Goal: Transaction & Acquisition: Book appointment/travel/reservation

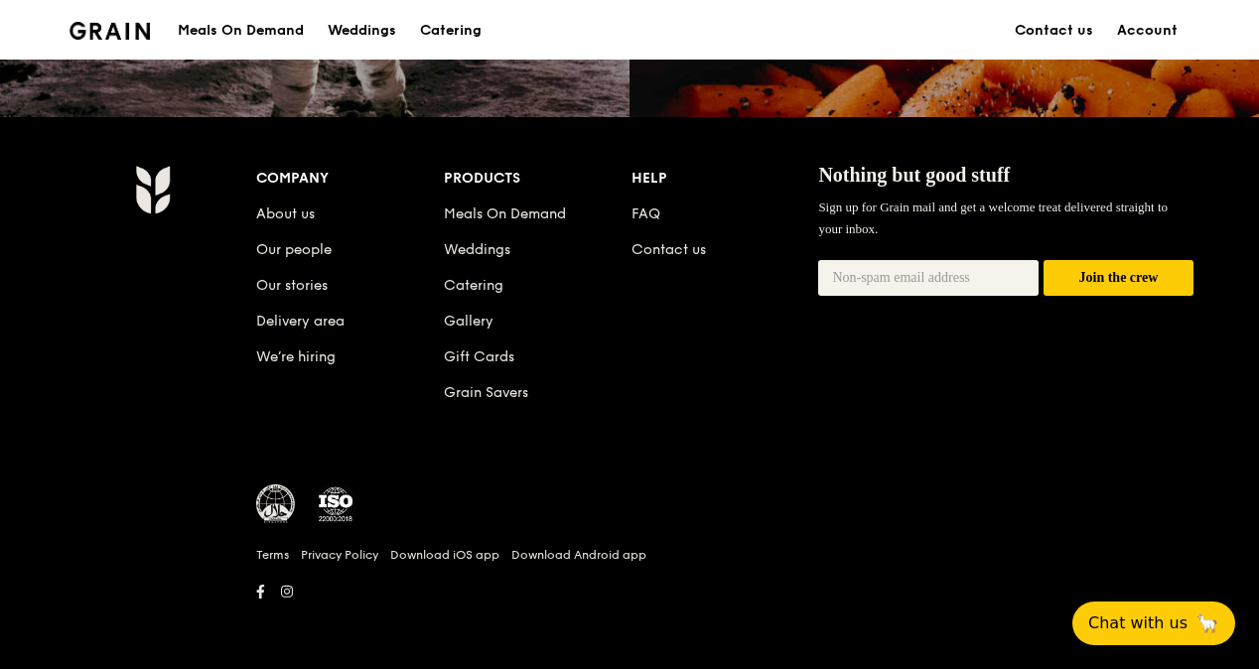
scroll to position [2000, 0]
click at [247, 27] on div "Meals On Demand" at bounding box center [241, 31] width 126 height 60
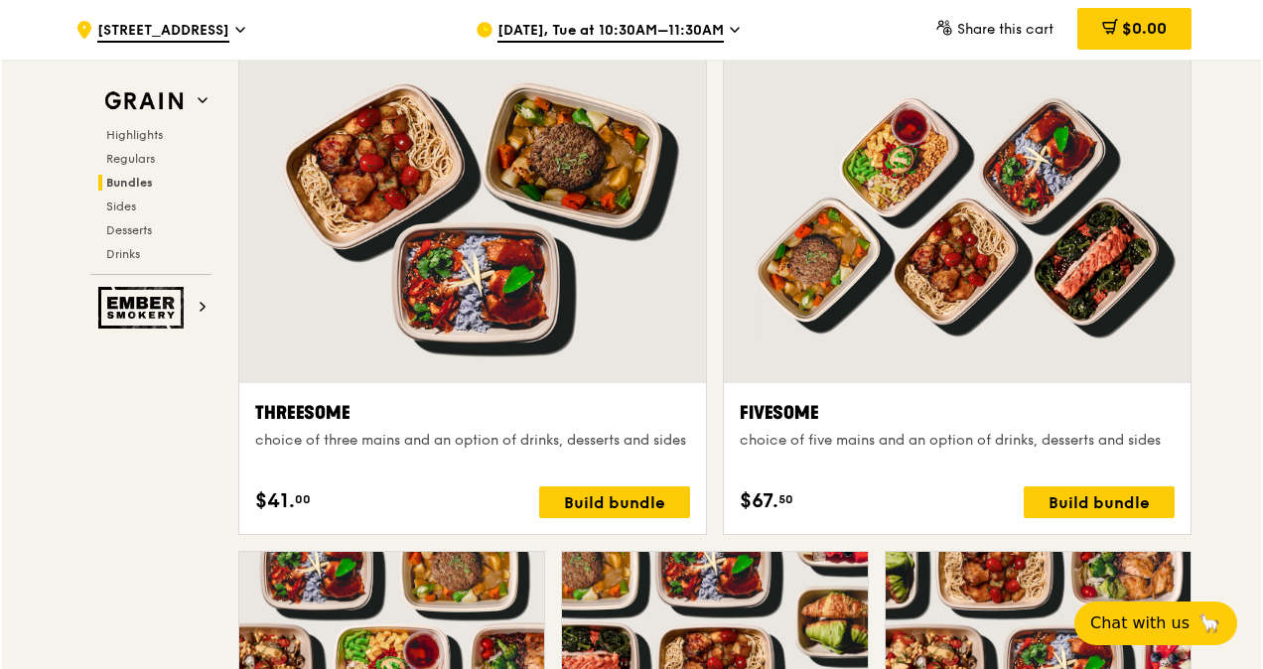
scroll to position [3577, 0]
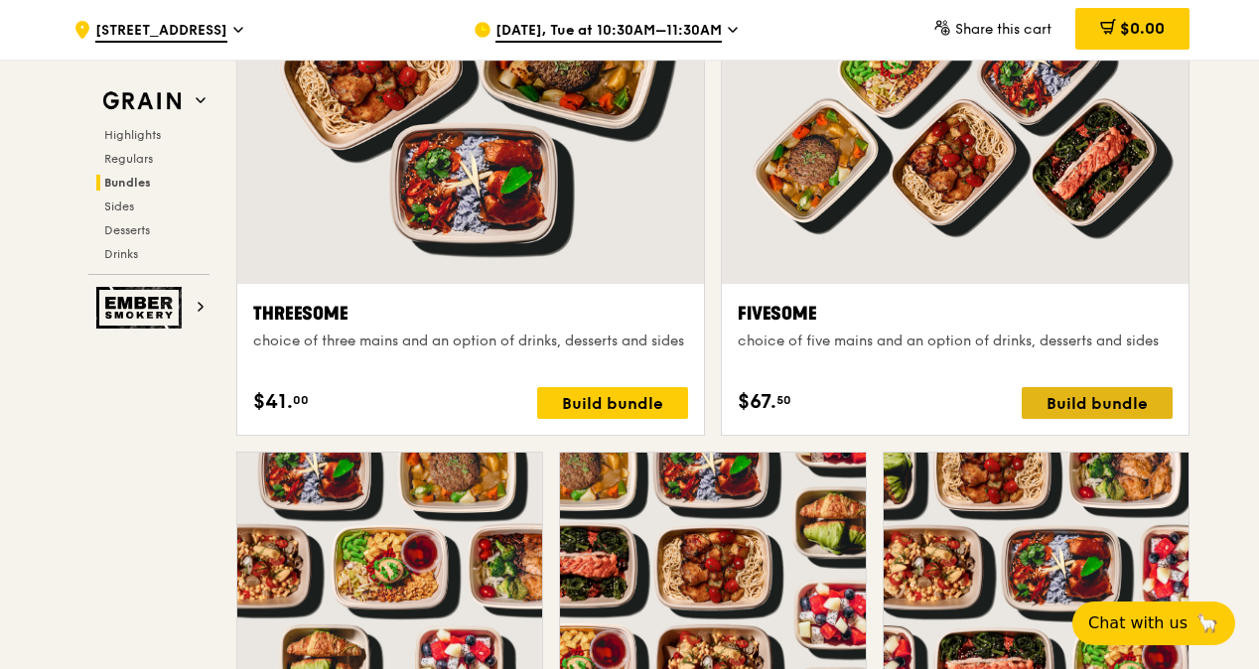
click at [1095, 406] on div "Build bundle" at bounding box center [1097, 403] width 151 height 32
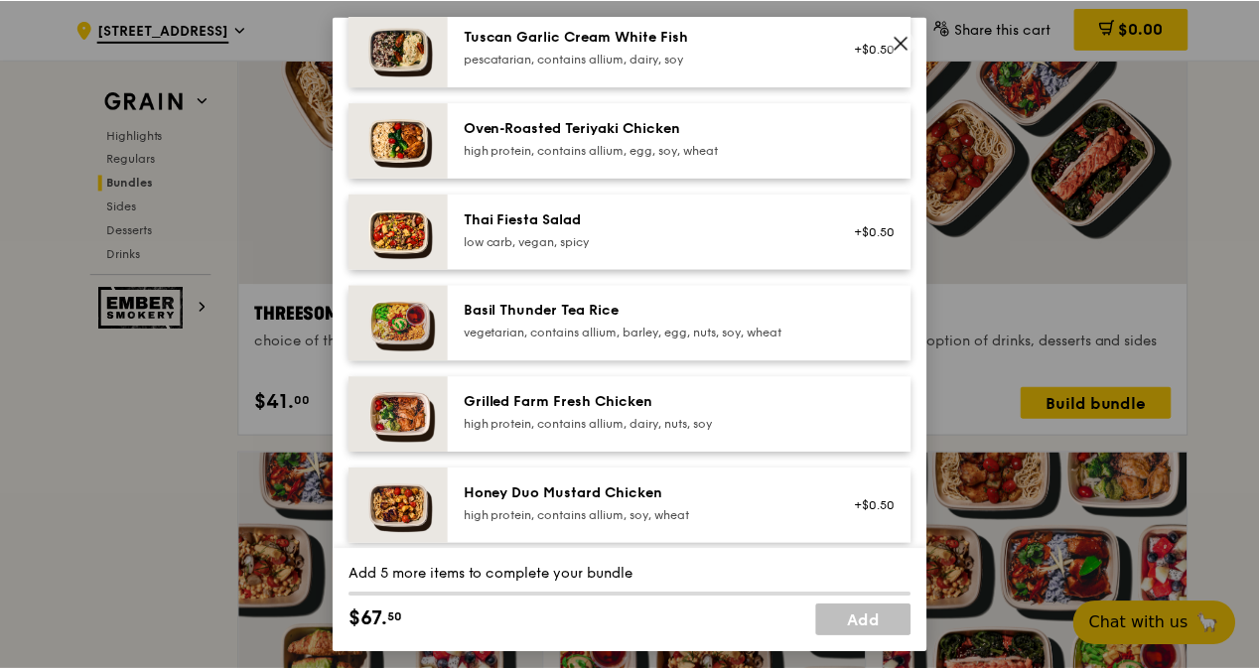
scroll to position [298, 0]
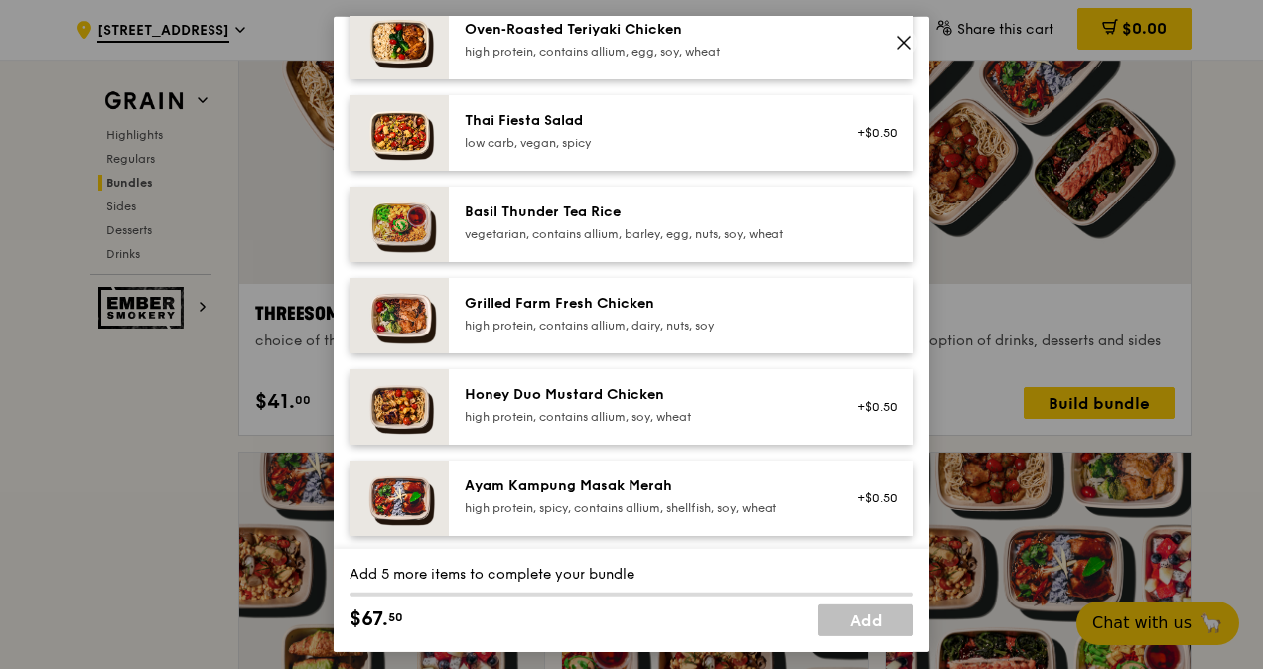
click at [143, 464] on div "Fivesome choice of five mains and an option of drinks, desserts and sides Mains…" at bounding box center [631, 334] width 1263 height 669
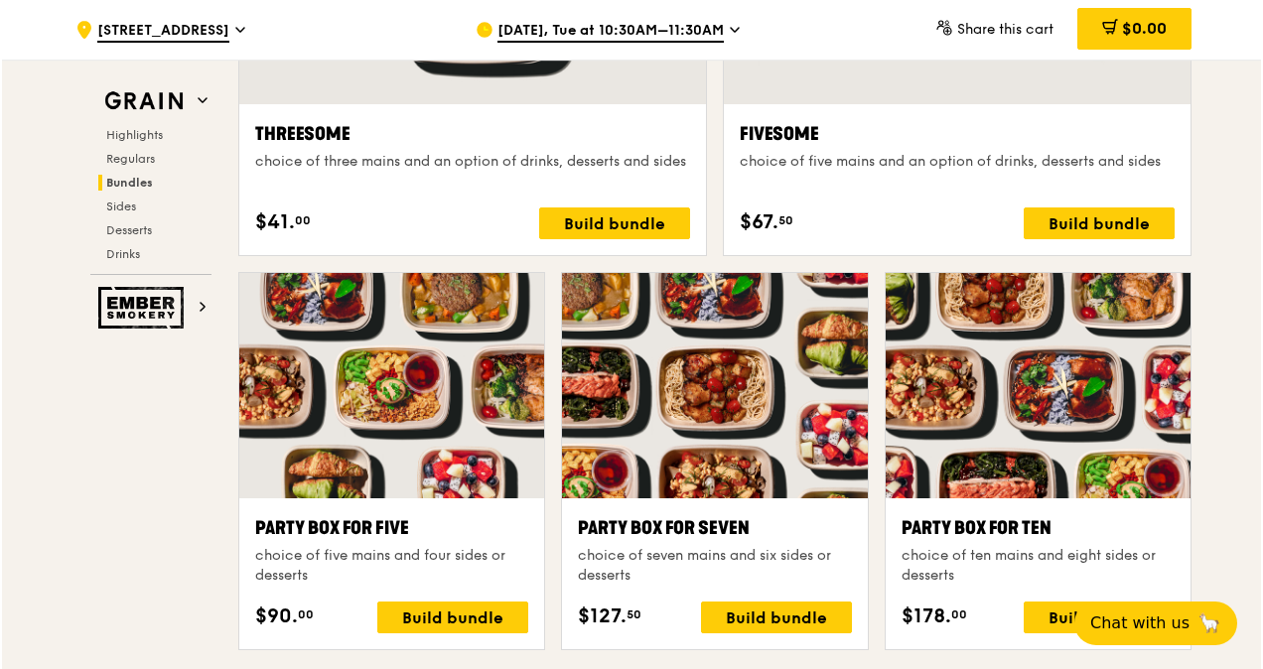
scroll to position [3933, 0]
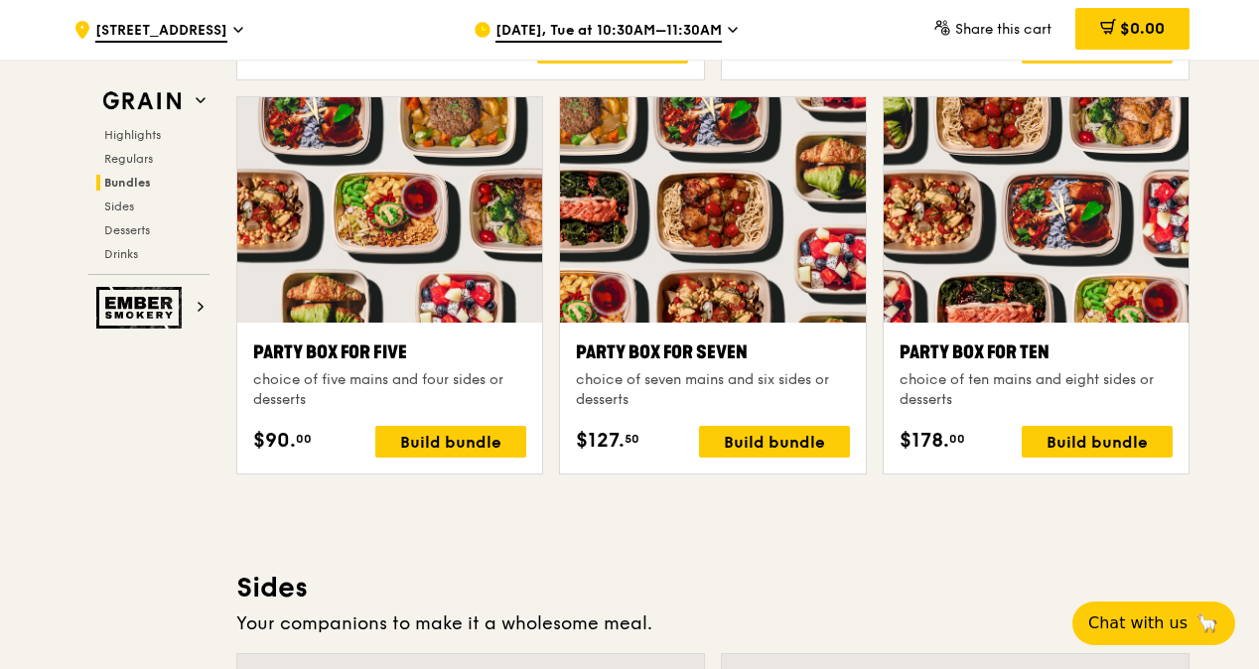
click at [753, 246] on div at bounding box center [712, 209] width 305 height 225
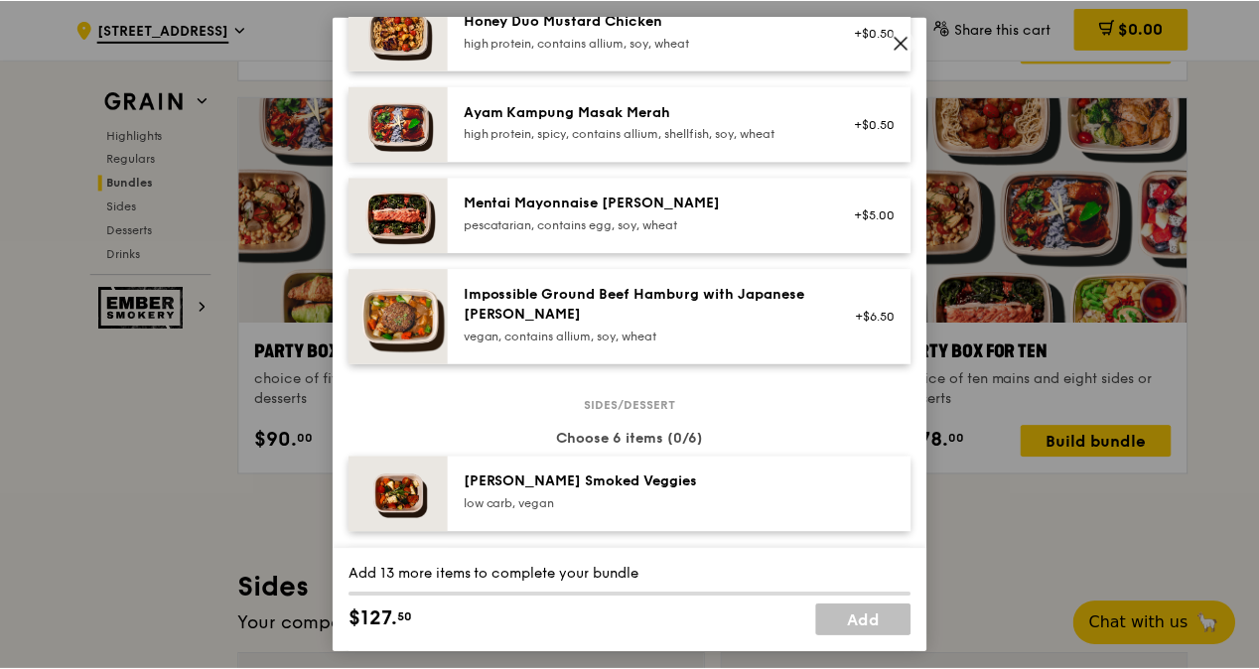
scroll to position [894, 0]
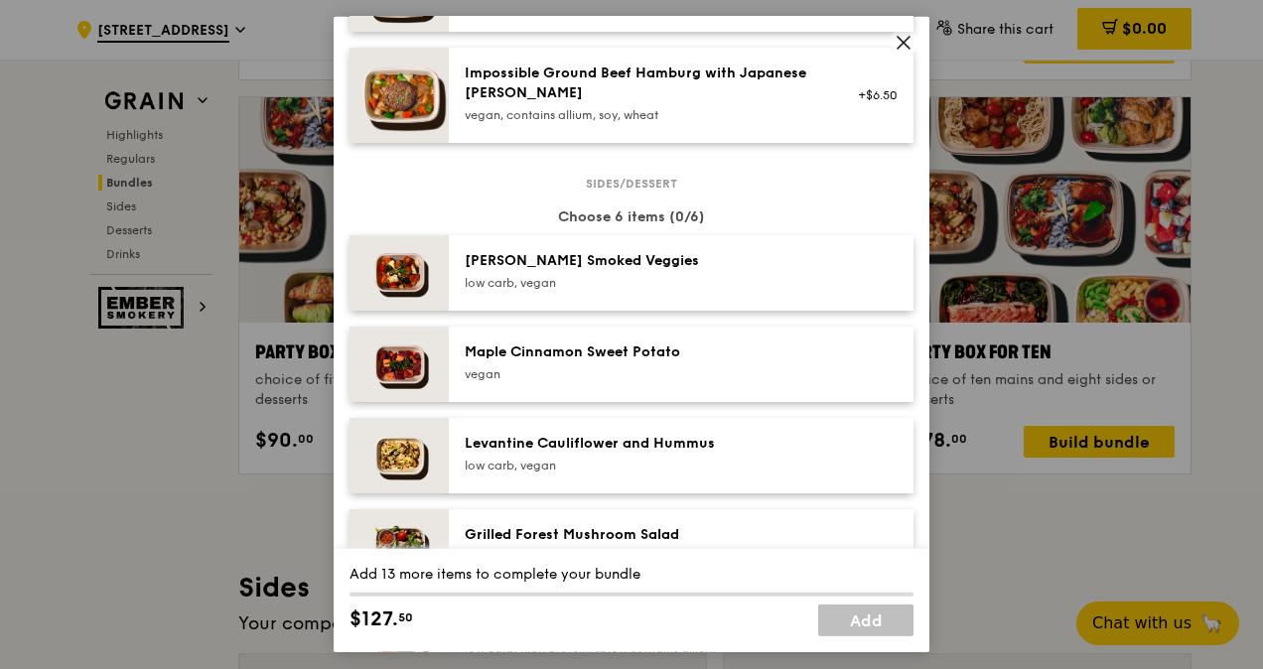
click at [902, 36] on icon at bounding box center [904, 43] width 18 height 18
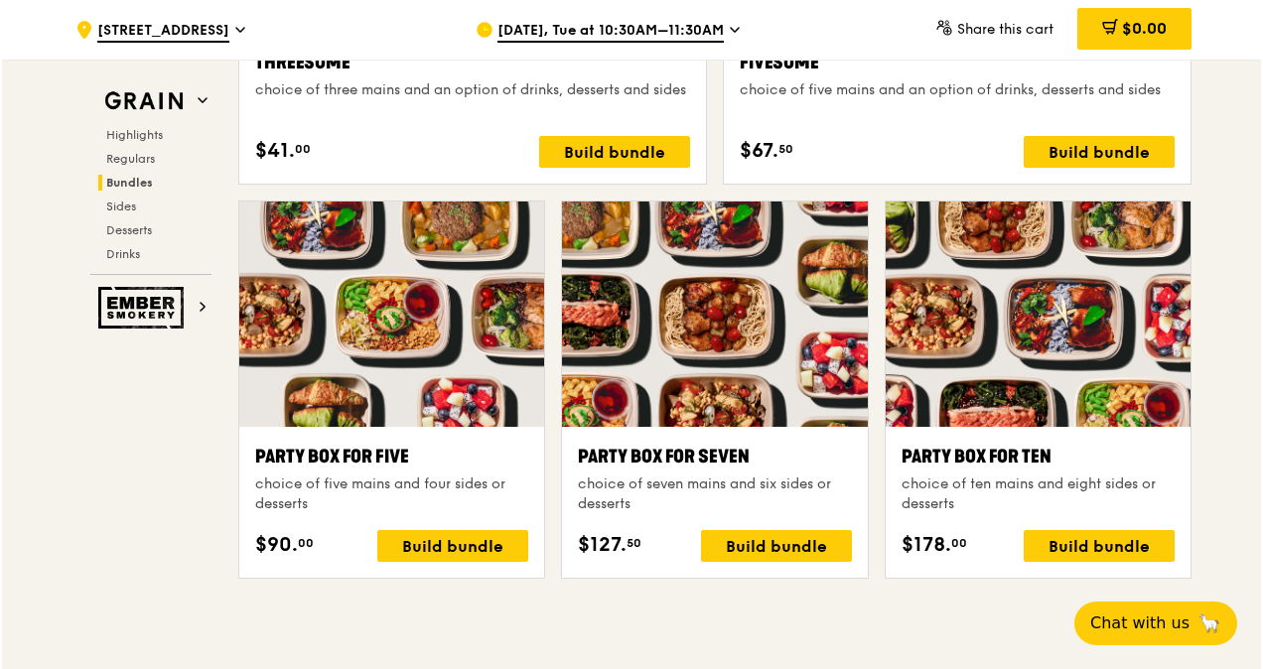
scroll to position [3834, 0]
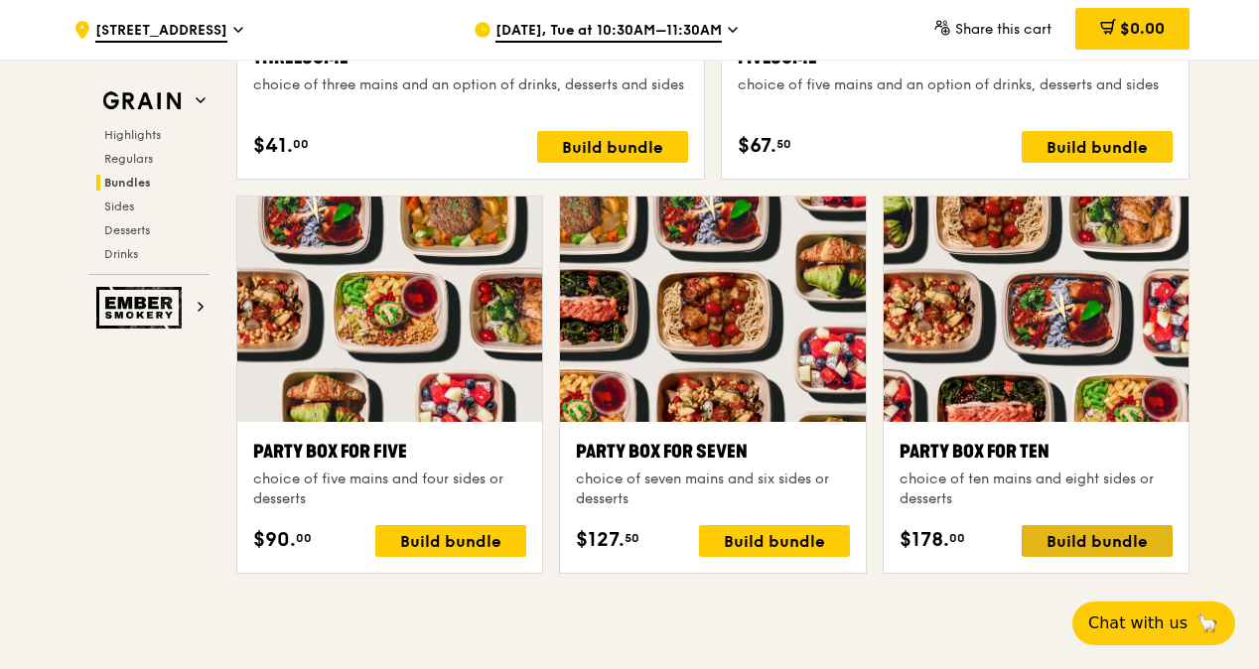
click at [1087, 545] on div "Build bundle" at bounding box center [1097, 541] width 151 height 32
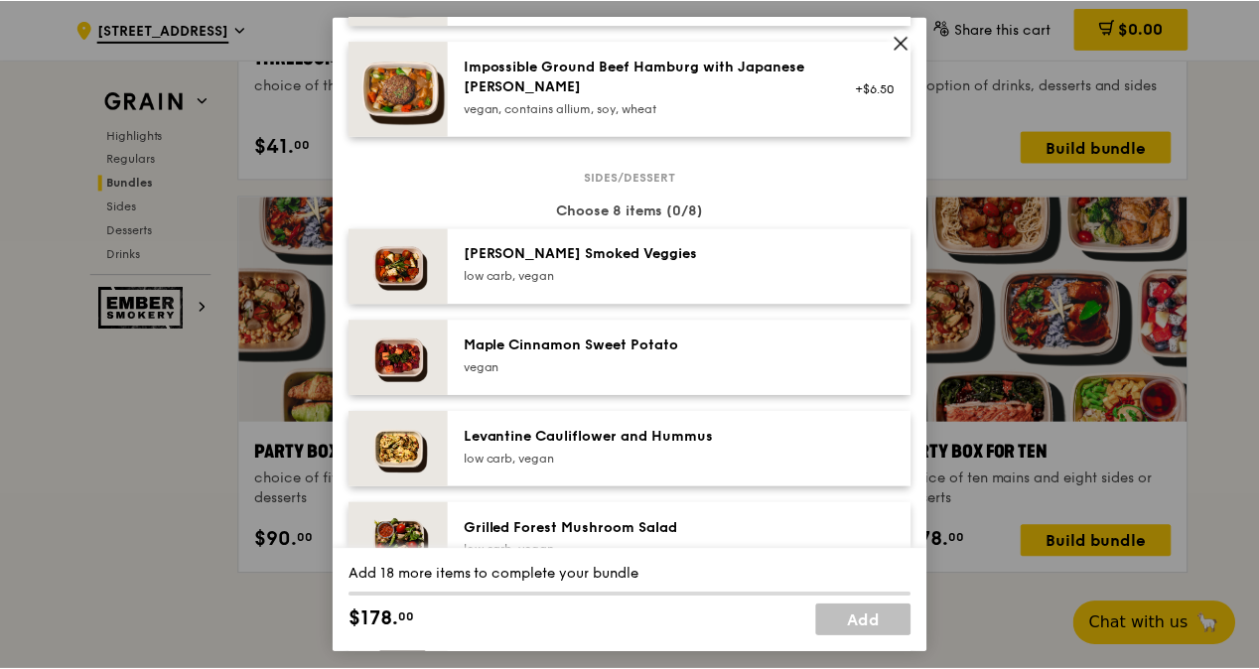
scroll to position [894, 0]
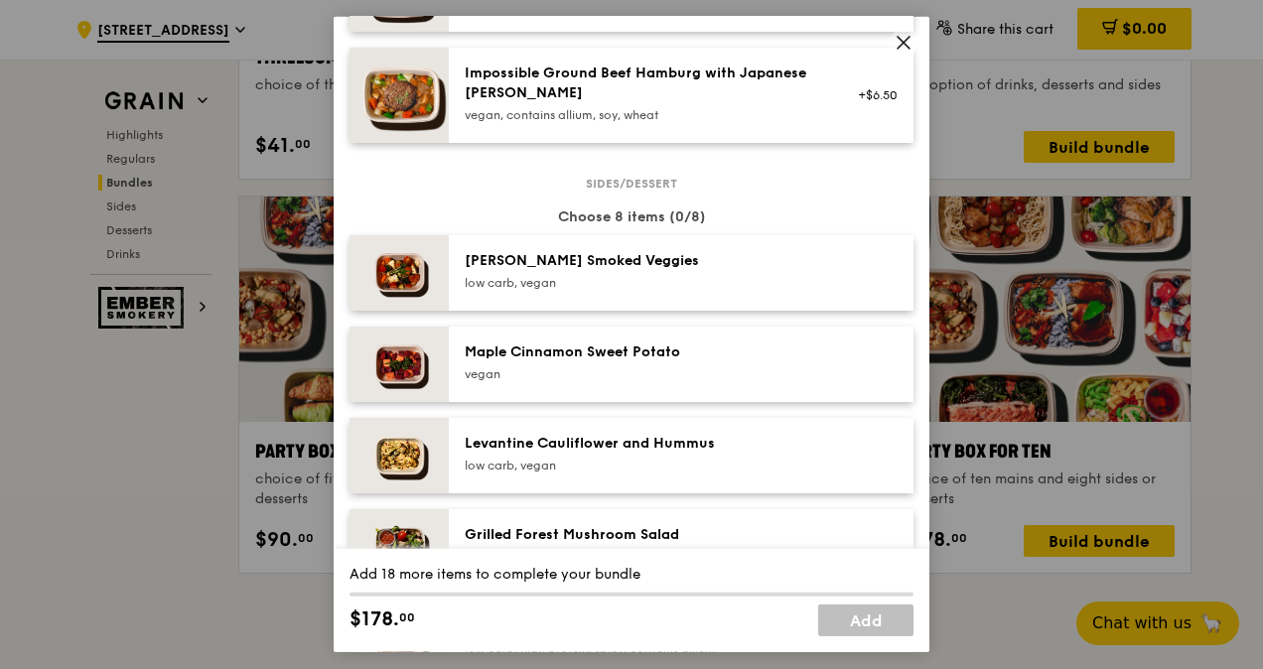
click at [905, 41] on icon at bounding box center [904, 43] width 12 height 12
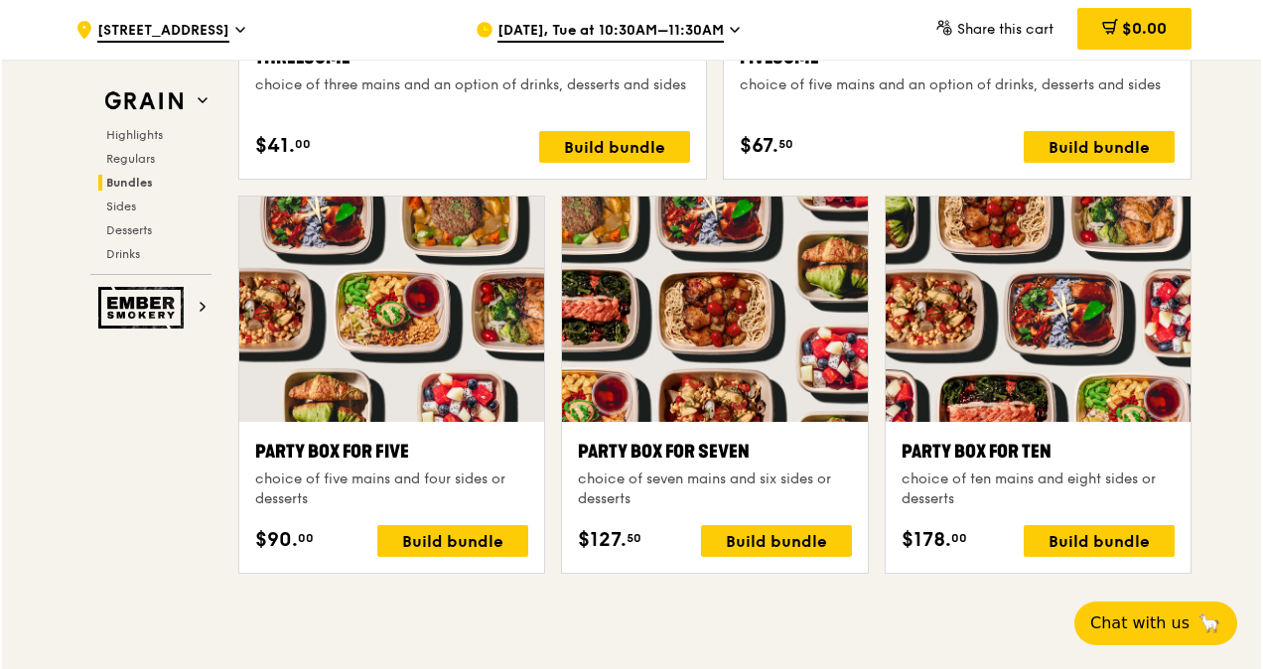
scroll to position [3536, 0]
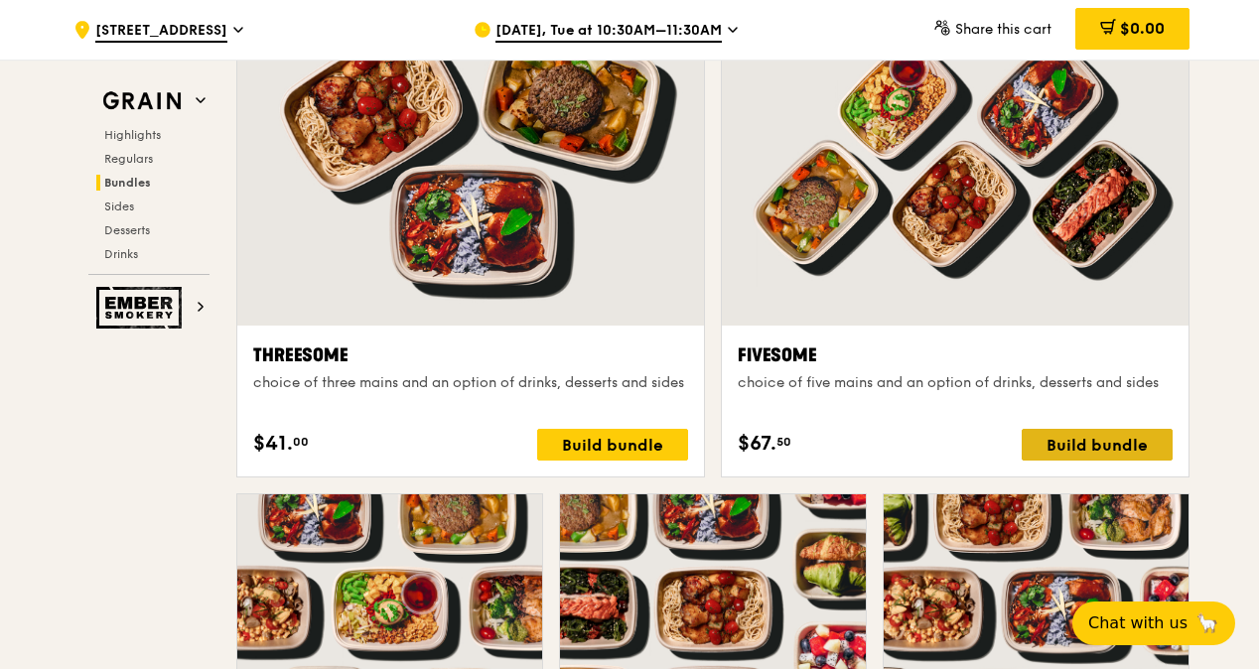
click at [1111, 443] on div "Build bundle" at bounding box center [1097, 445] width 151 height 32
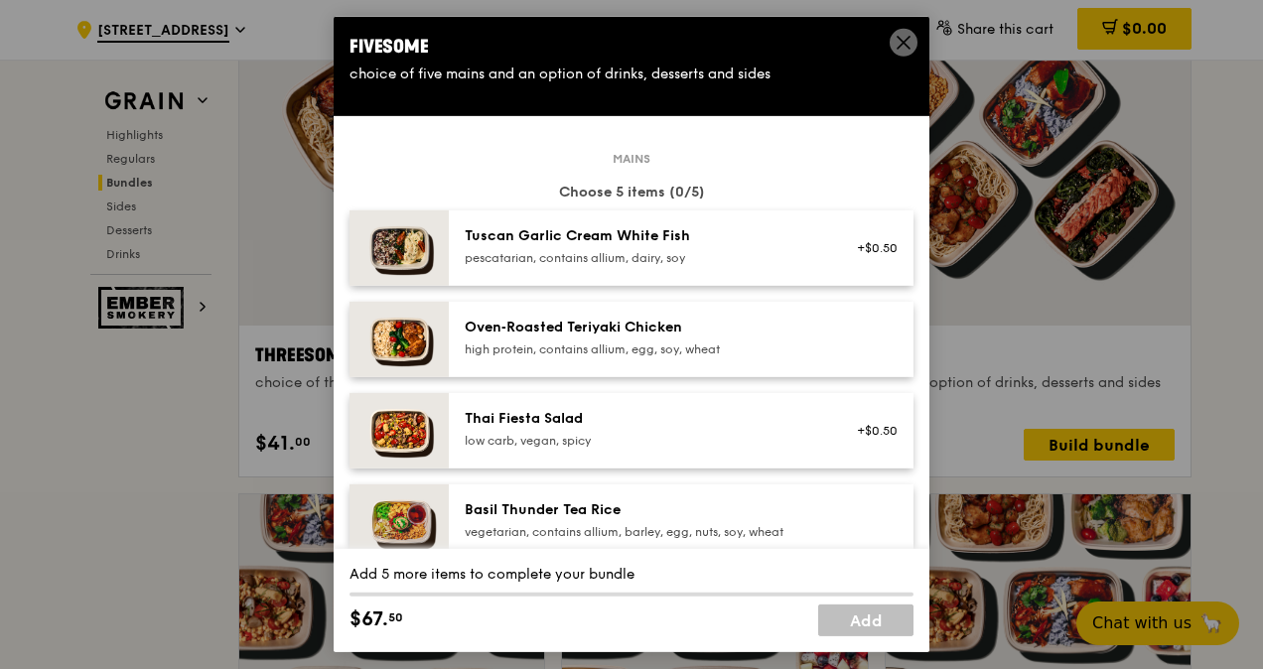
click at [783, 345] on div "high protein, contains allium, egg, soy, wheat" at bounding box center [643, 350] width 356 height 16
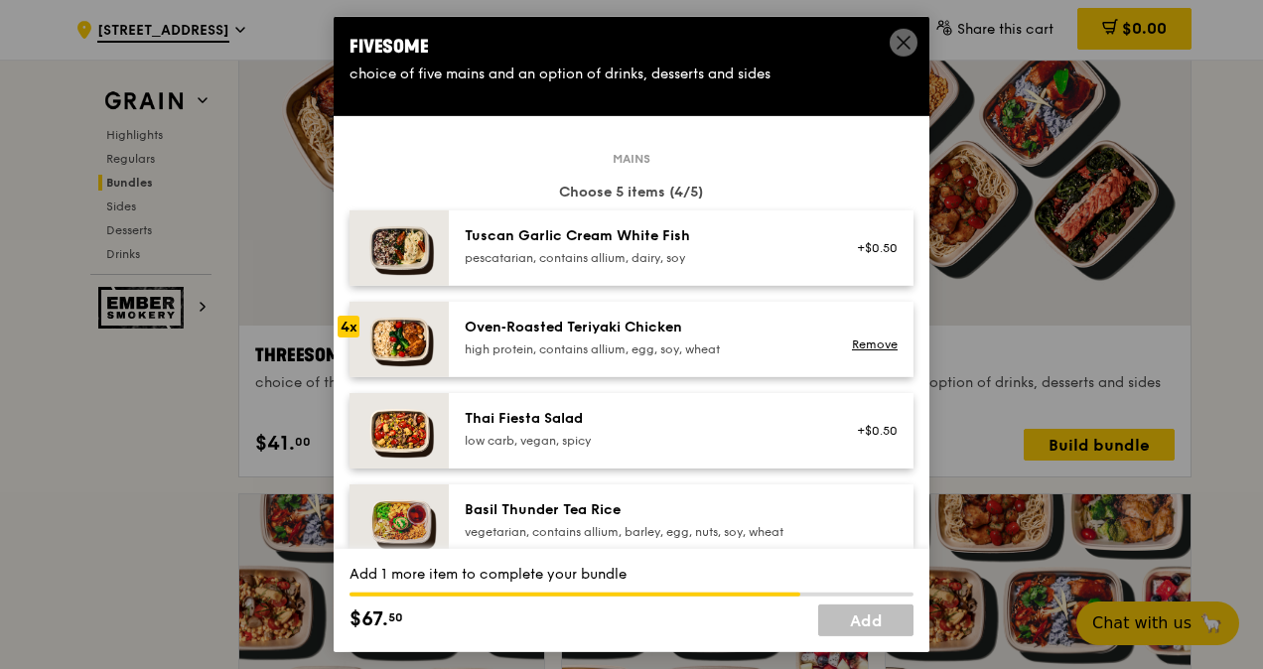
click at [783, 345] on div "high protein, contains allium, egg, soy, wheat" at bounding box center [643, 350] width 356 height 16
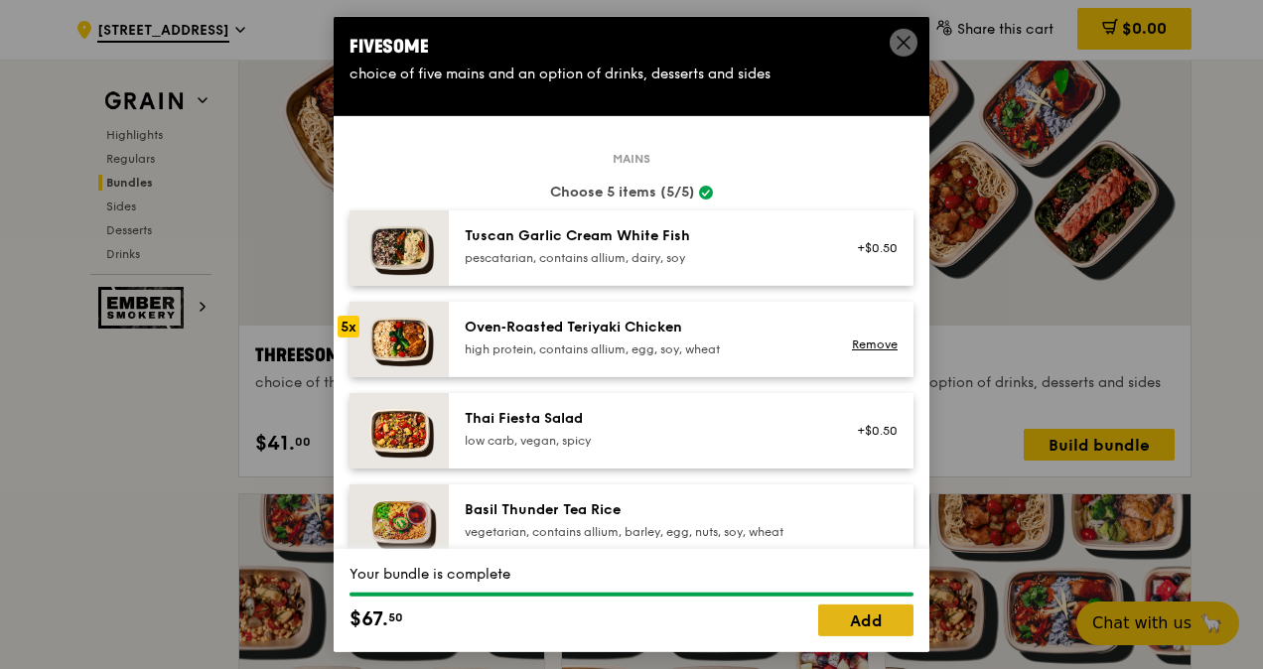
click at [895, 629] on link "Add" at bounding box center [865, 621] width 95 height 32
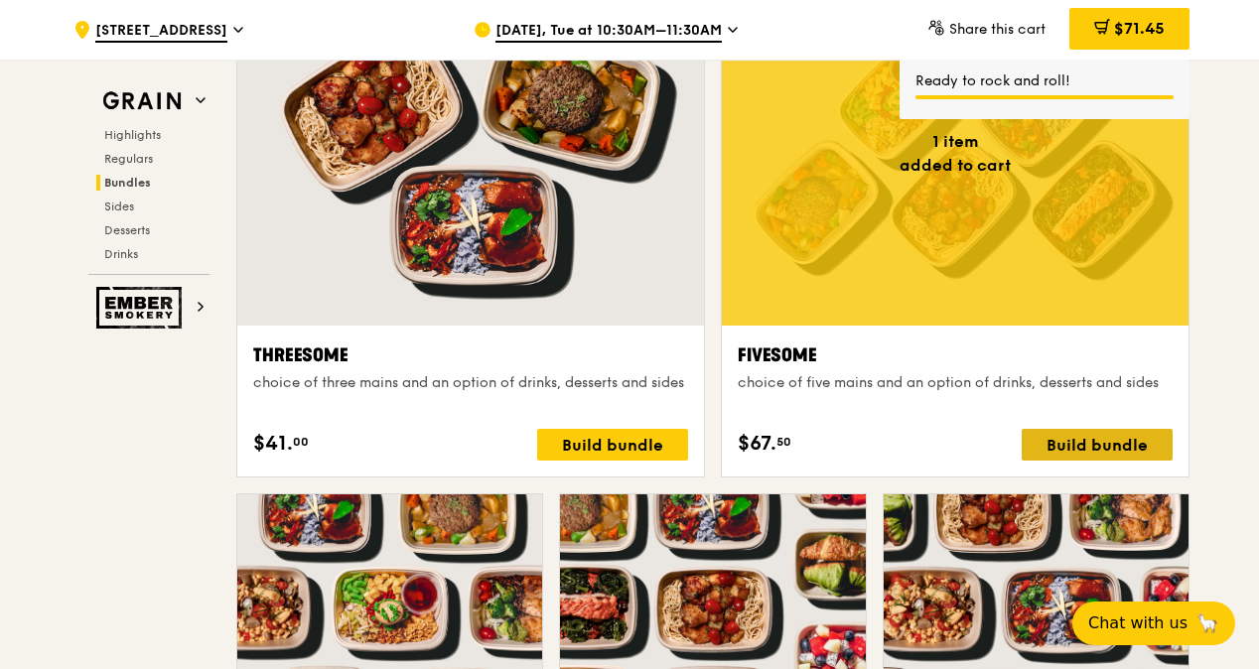
click at [1118, 446] on div "Build bundle" at bounding box center [1097, 445] width 151 height 32
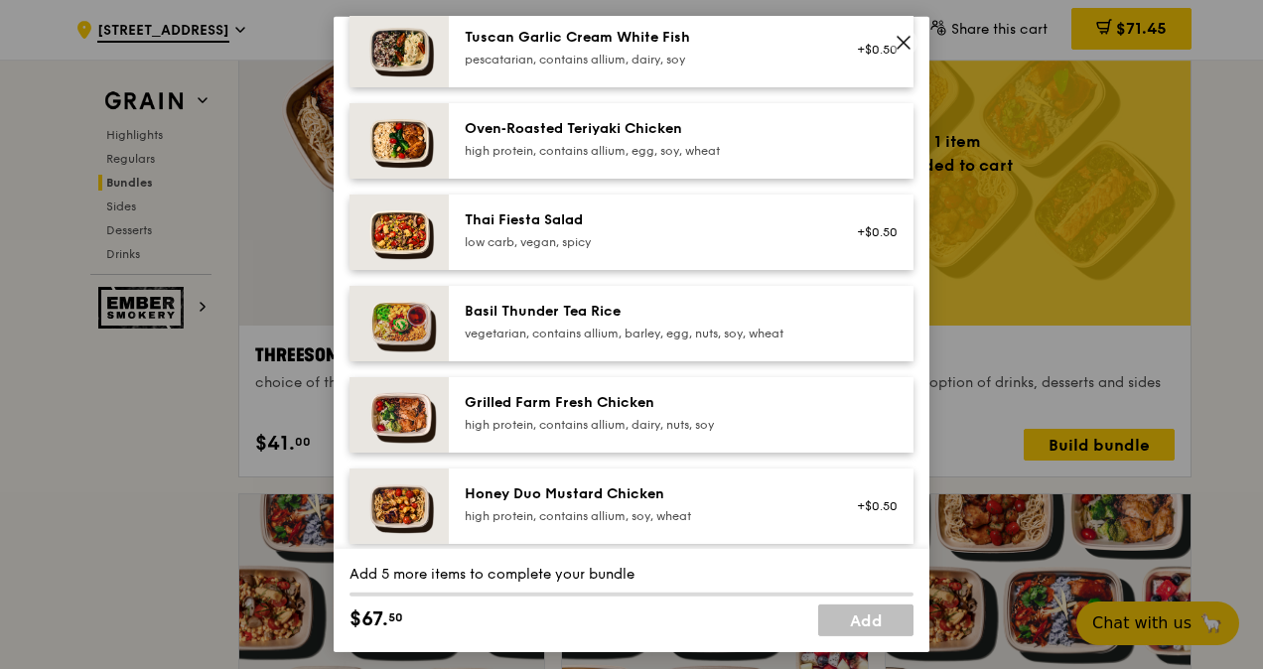
scroll to position [298, 0]
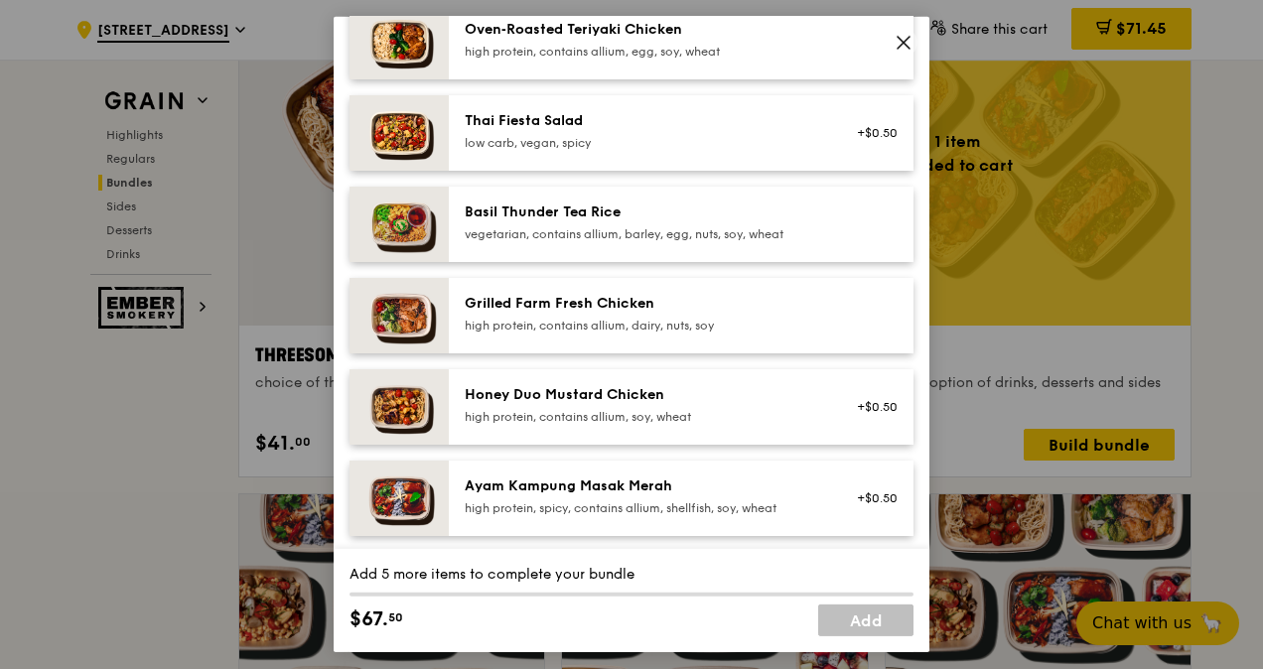
click at [855, 316] on div at bounding box center [871, 316] width 76 height 44
click at [855, 316] on link "Remove" at bounding box center [875, 321] width 46 height 14
click at [855, 316] on div at bounding box center [871, 316] width 76 height 44
click at [798, 325] on div "high protein, contains allium, dairy, nuts, soy" at bounding box center [643, 326] width 356 height 16
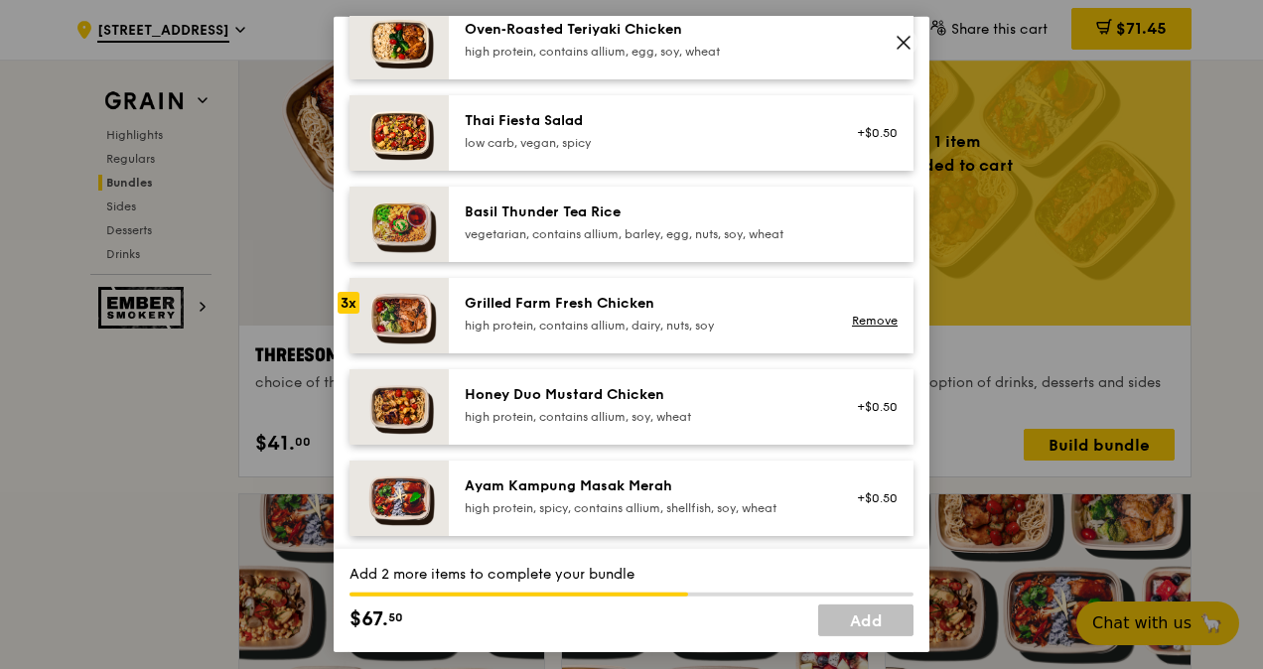
click at [798, 325] on div "high protein, contains allium, dairy, nuts, soy" at bounding box center [643, 326] width 356 height 16
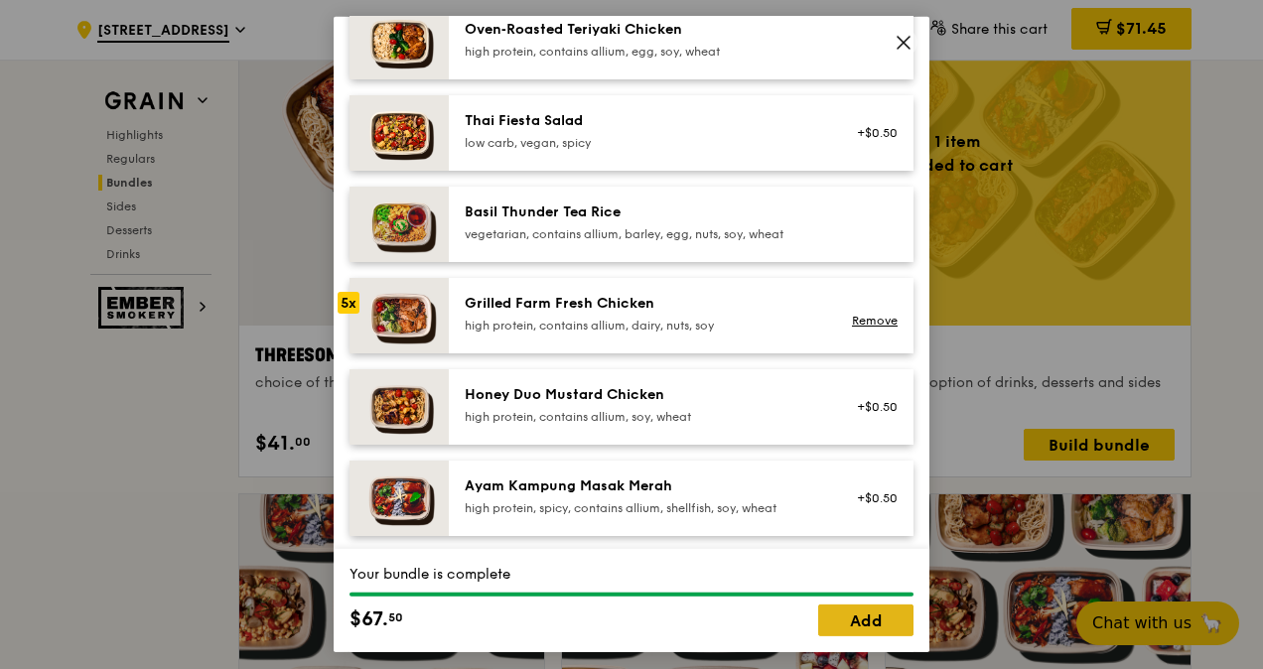
click at [857, 618] on link "Add" at bounding box center [865, 621] width 95 height 32
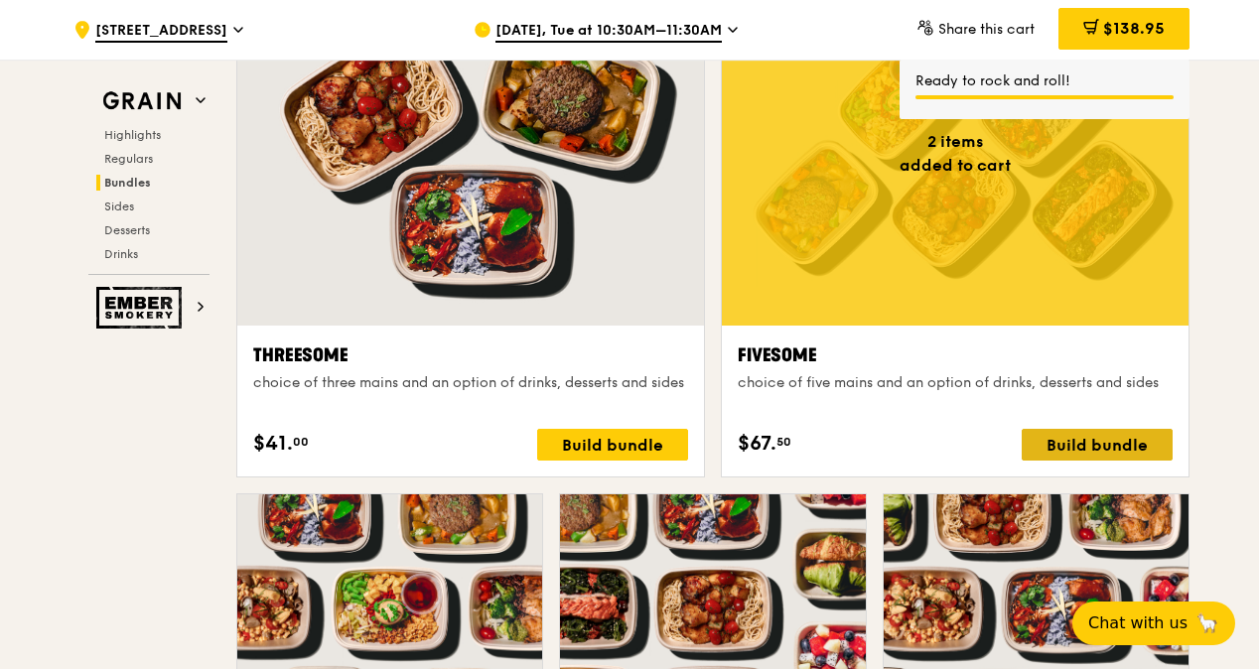
click at [1086, 435] on div "Build bundle" at bounding box center [1097, 445] width 151 height 32
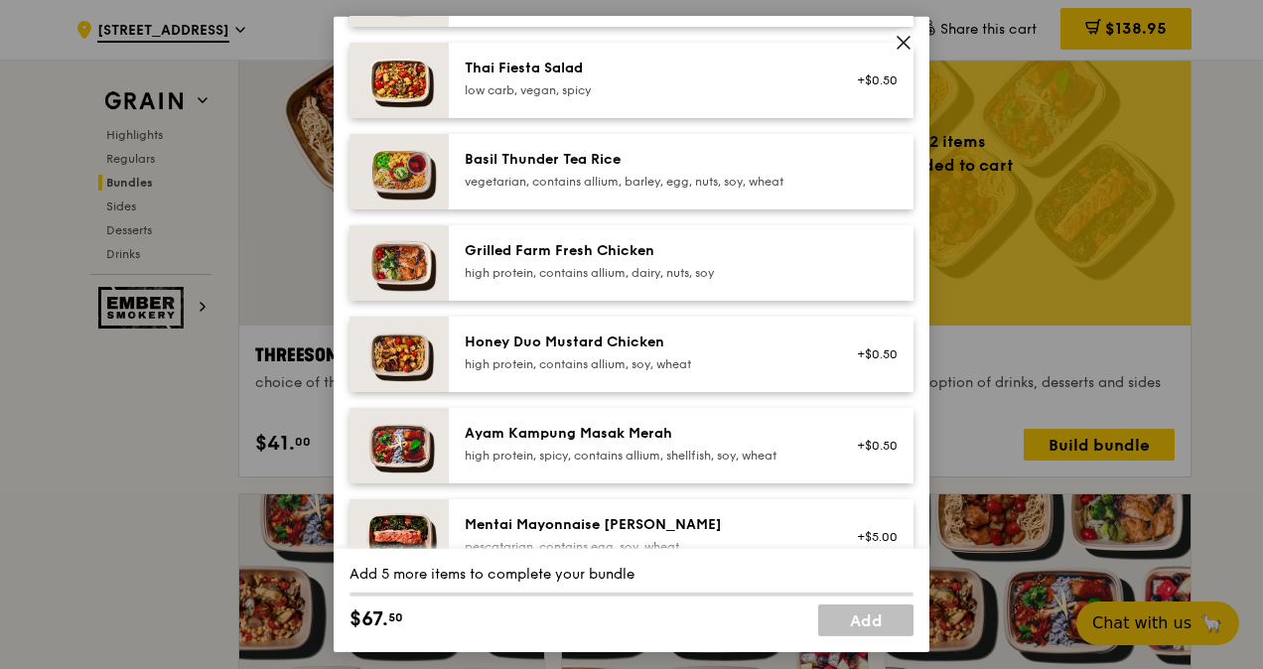
scroll to position [397, 0]
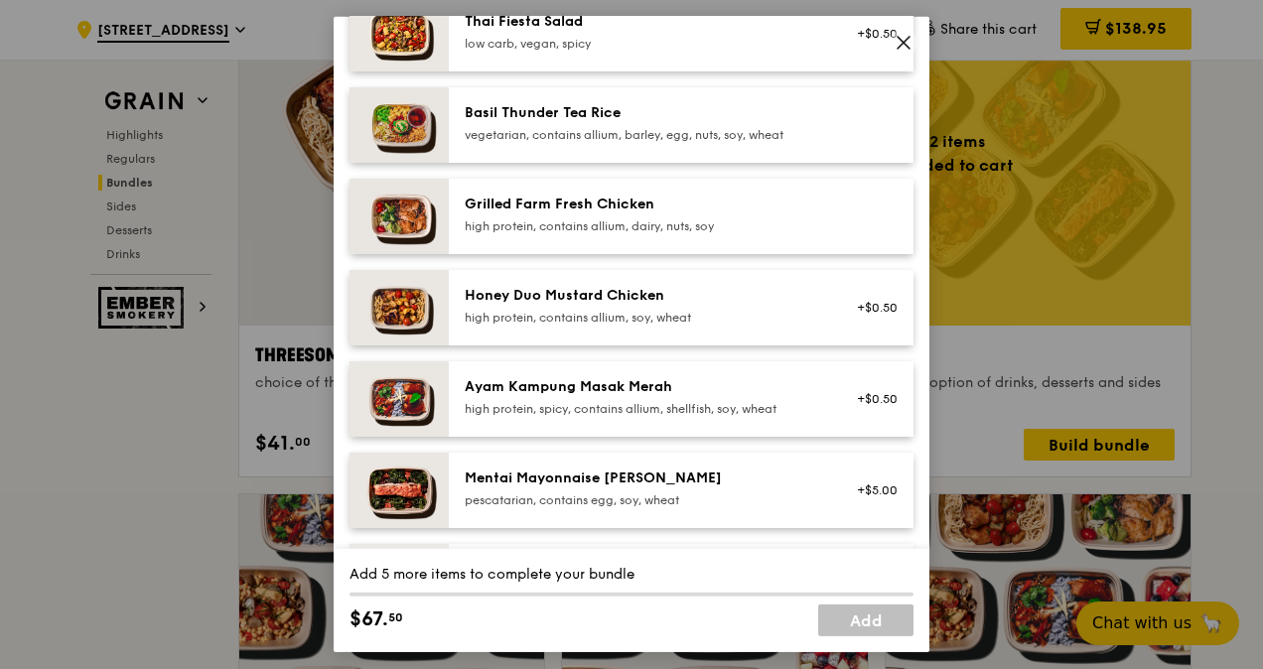
click at [571, 306] on div "Honey Duo Mustard Chicken high protein, contains allium, soy, wheat" at bounding box center [643, 306] width 356 height 40
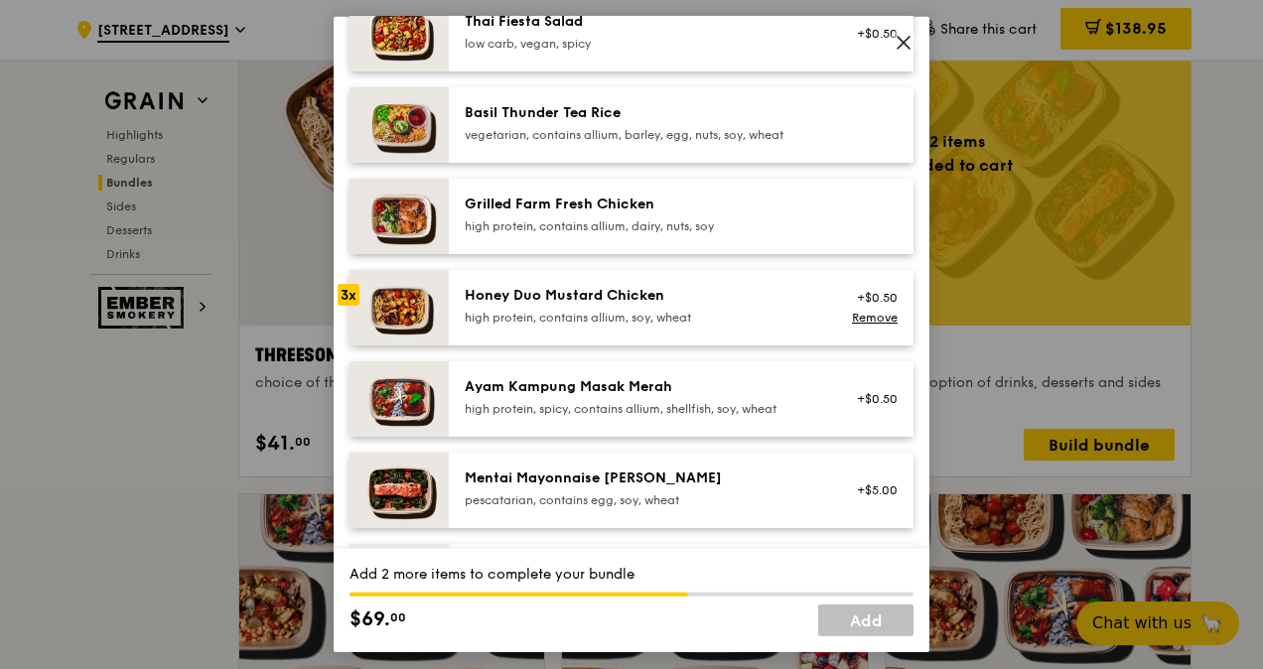
click at [571, 306] on div "Honey Duo Mustard Chicken high protein, contains allium, soy, wheat" at bounding box center [643, 306] width 356 height 40
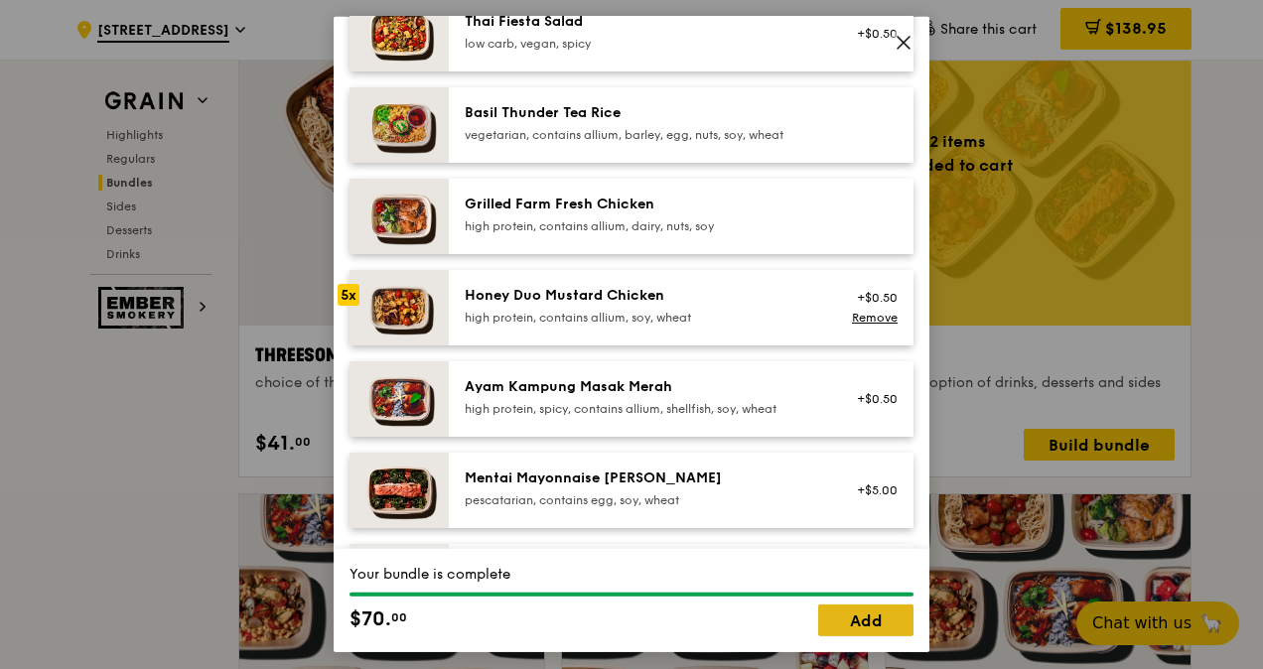
click at [866, 619] on link "Add" at bounding box center [865, 621] width 95 height 32
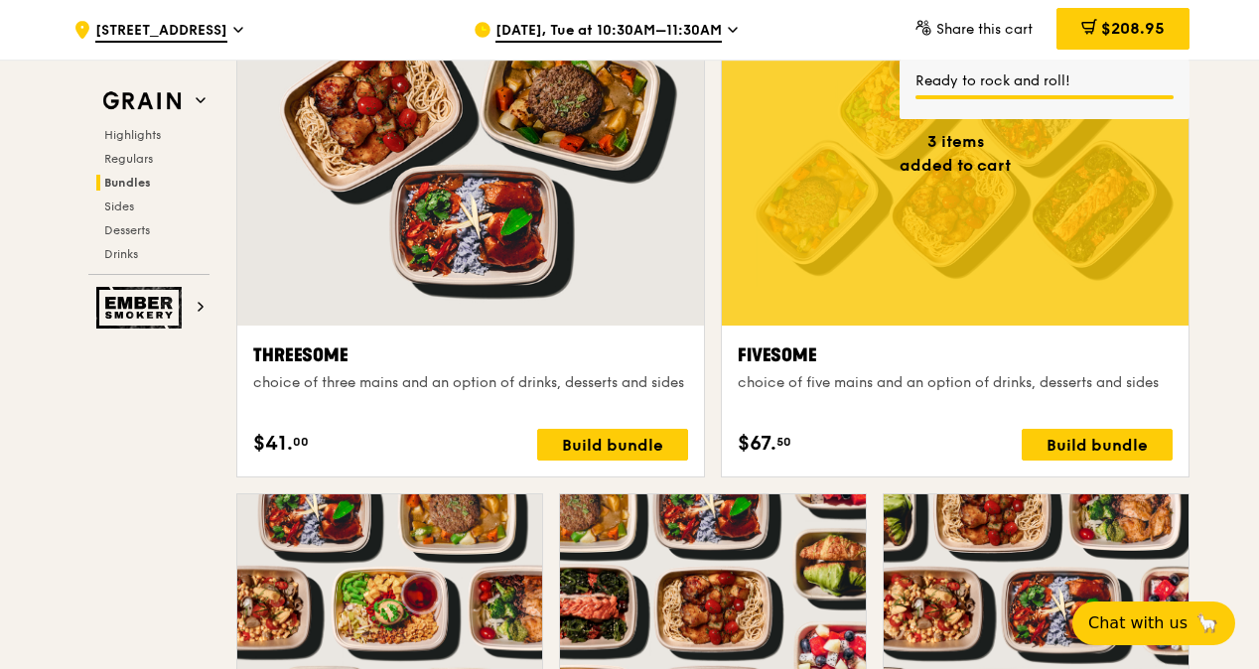
click at [1002, 355] on div "Fivesome" at bounding box center [955, 356] width 435 height 28
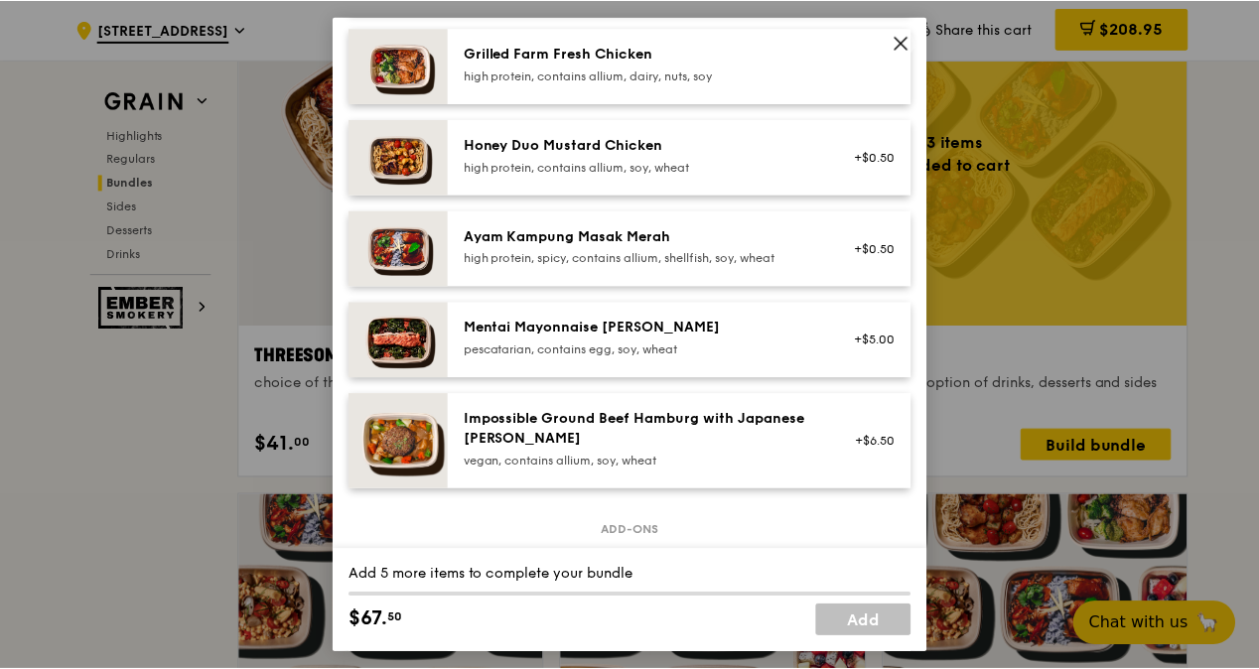
scroll to position [596, 0]
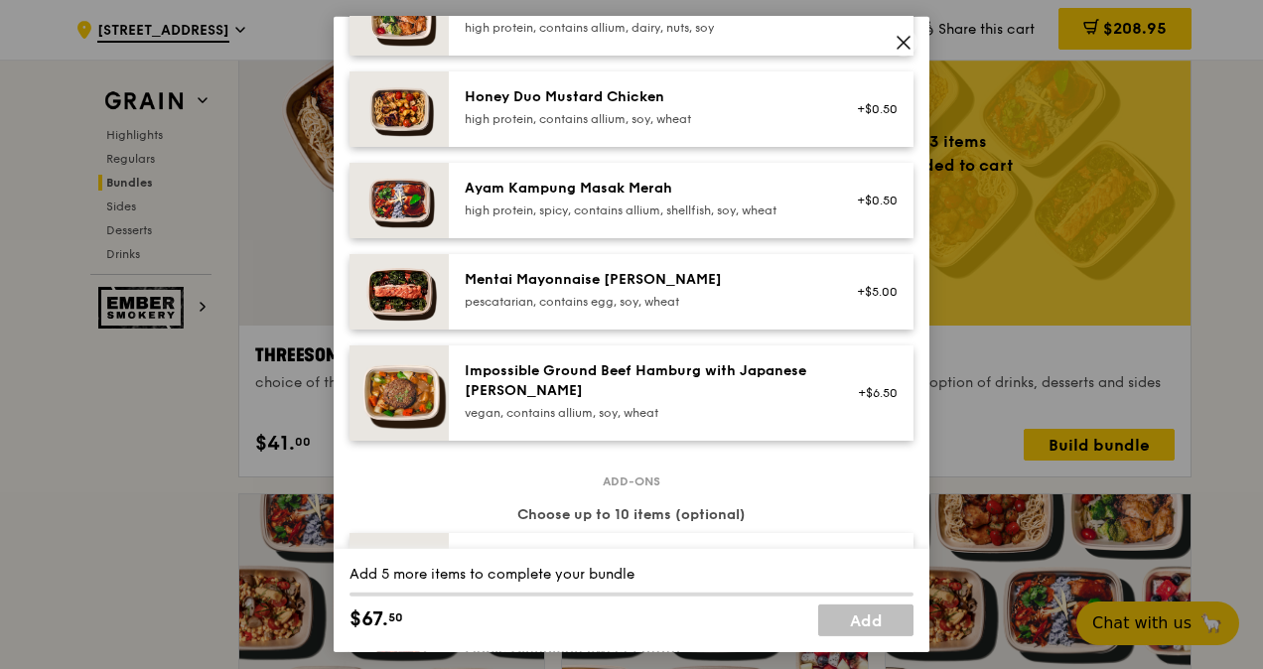
click at [522, 189] on div "Ayam Kampung Masak Merah" at bounding box center [643, 189] width 356 height 20
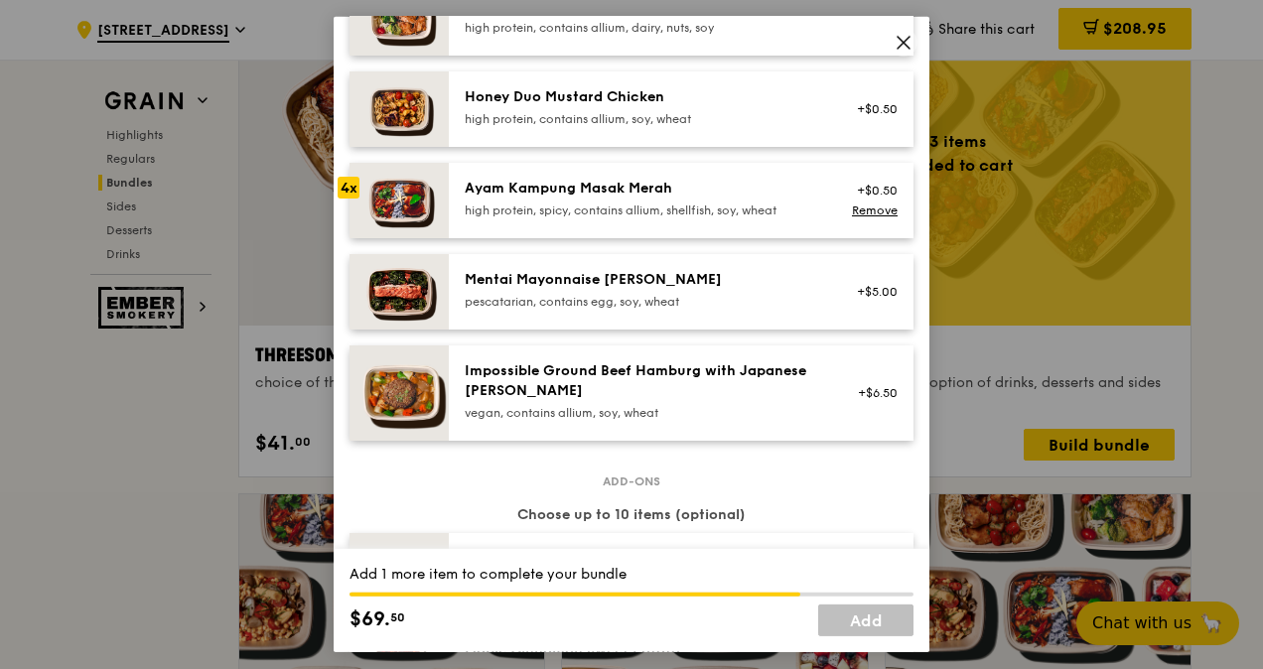
click at [522, 189] on div "Ayam Kampung Masak Merah" at bounding box center [643, 189] width 356 height 20
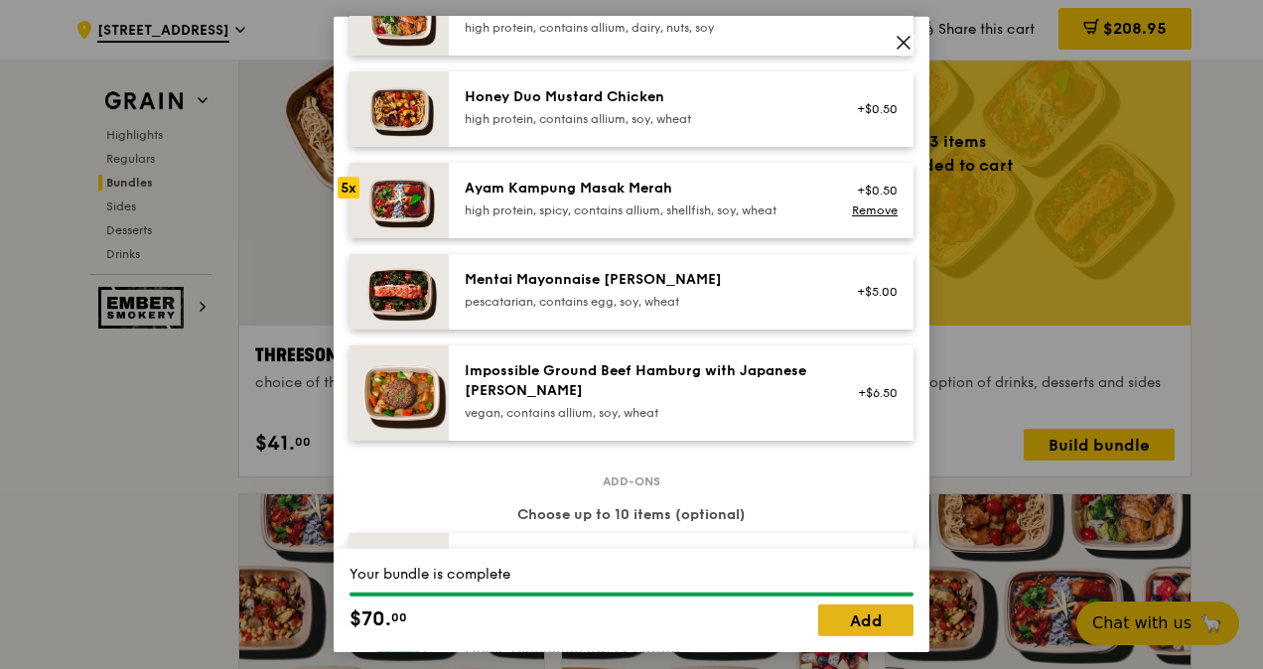
click at [872, 625] on link "Add" at bounding box center [865, 621] width 95 height 32
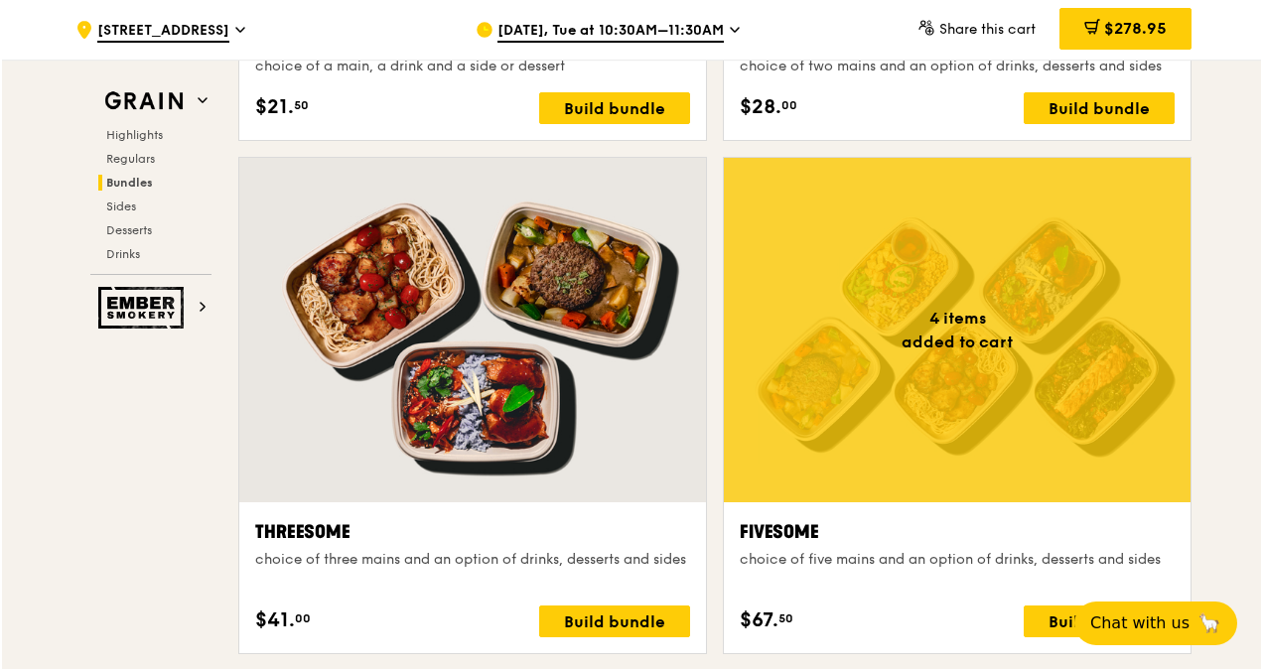
scroll to position [3336, 0]
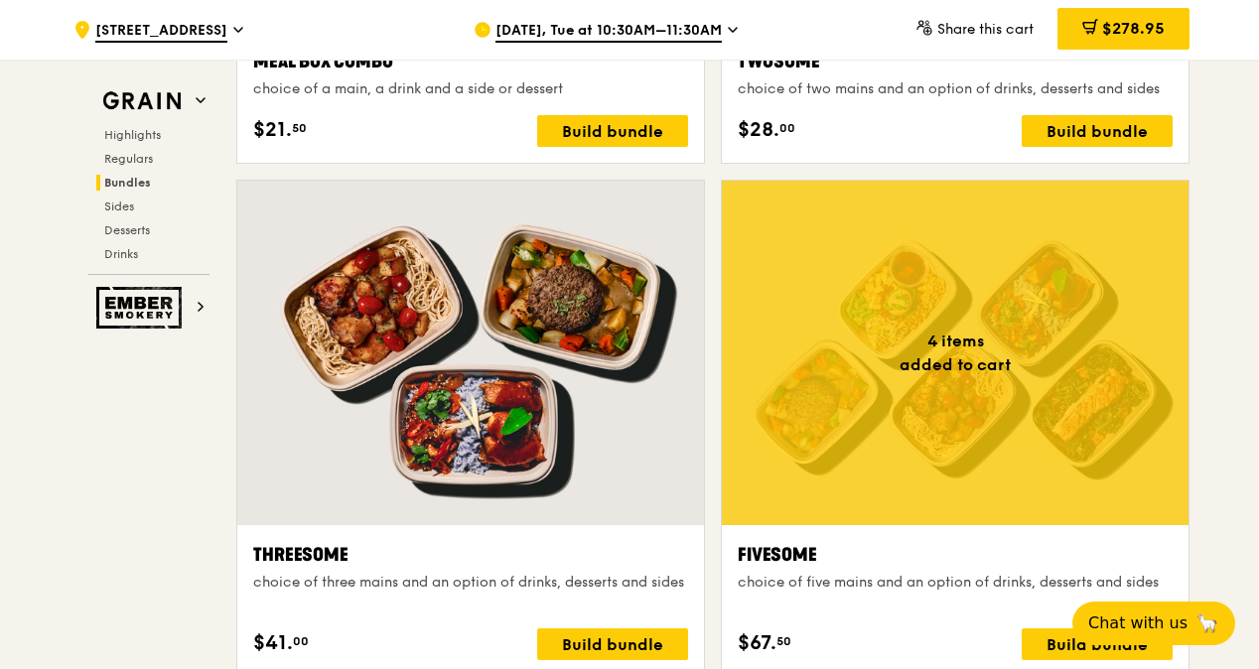
click at [937, 86] on div "choice of two mains and an option of drinks, desserts and sides" at bounding box center [955, 89] width 435 height 20
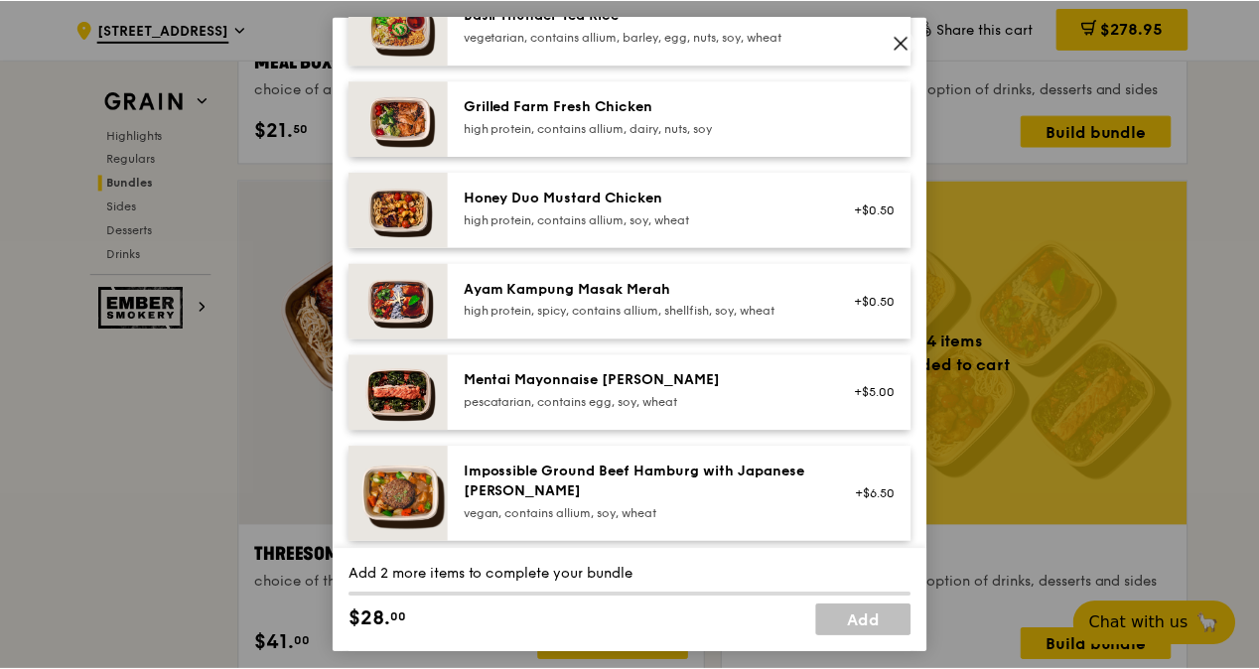
scroll to position [496, 0]
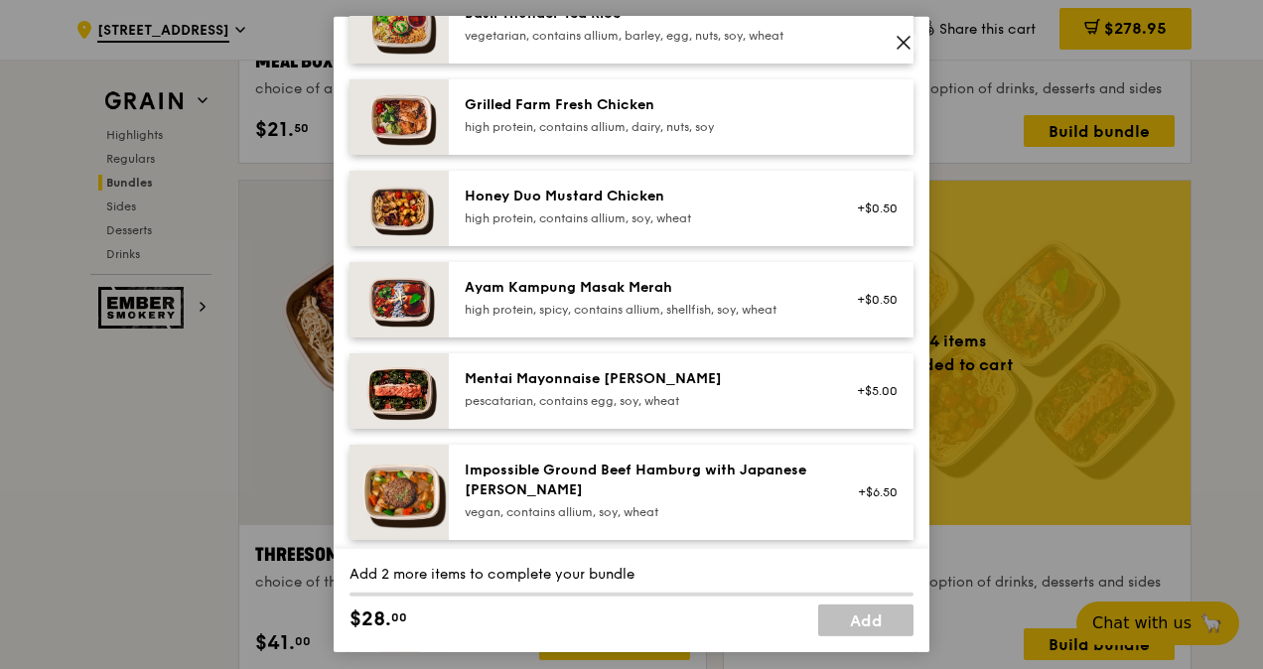
click at [657, 188] on div "Honey Duo Mustard Chicken" at bounding box center [643, 197] width 356 height 20
click at [657, 189] on div "Honey Duo Mustard Chicken" at bounding box center [643, 197] width 356 height 20
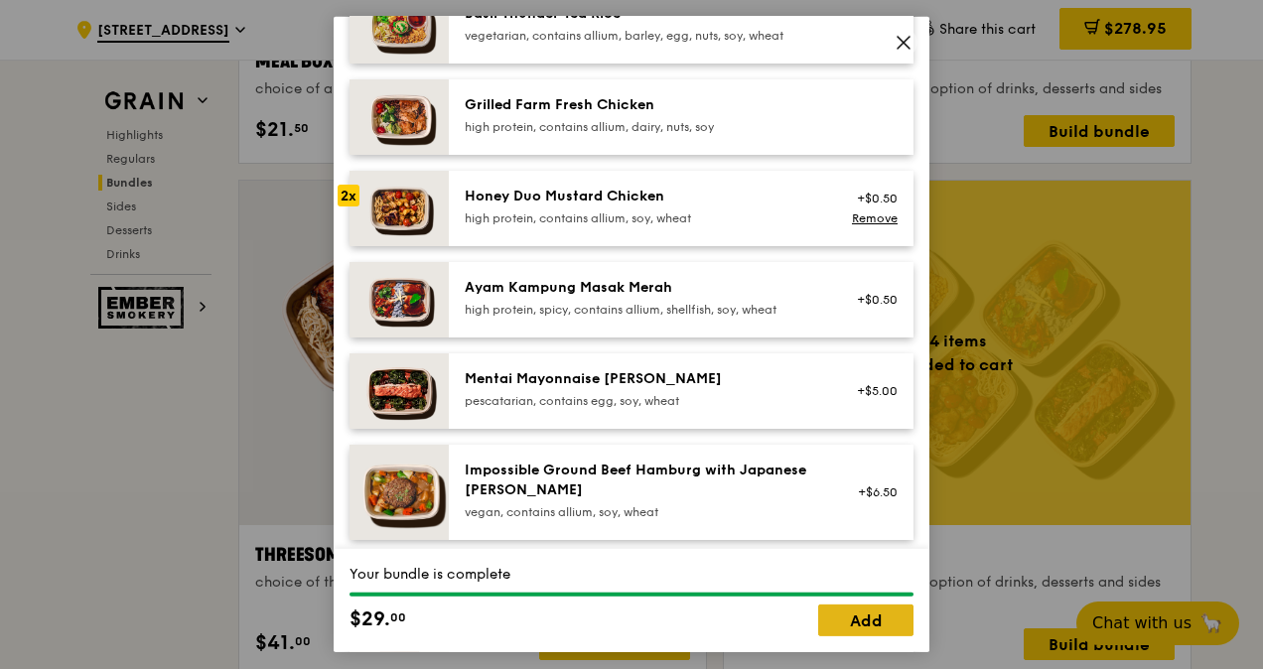
click at [852, 621] on link "Add" at bounding box center [865, 621] width 95 height 32
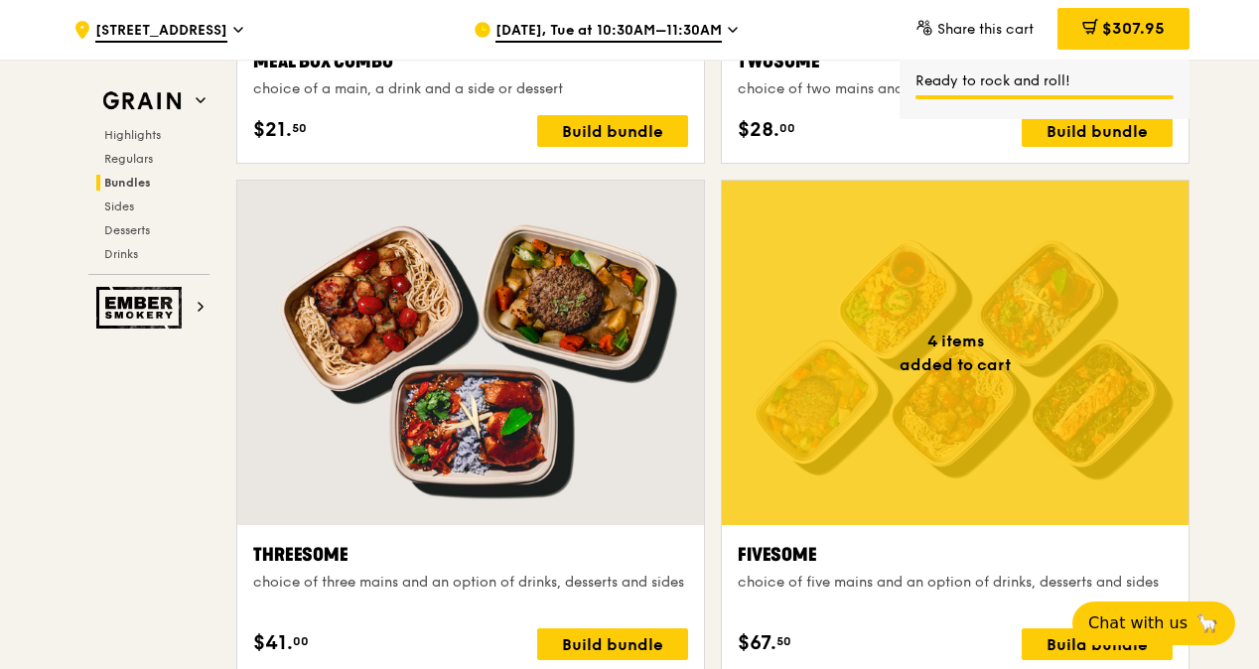
click at [915, 30] on icon at bounding box center [924, 28] width 18 height 18
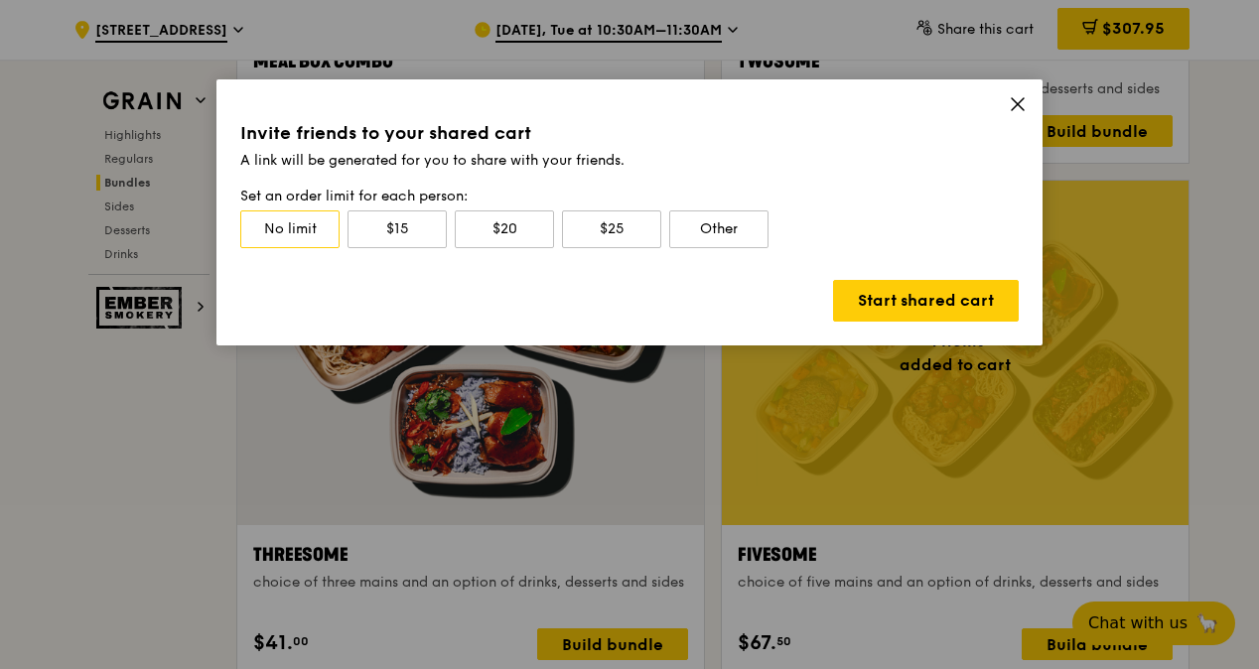
click at [1015, 112] on span at bounding box center [1018, 107] width 18 height 22
click at [1018, 102] on icon at bounding box center [1018, 104] width 18 height 18
click at [1017, 93] on div "Invite friends to your shared cart A link will be generated for you to share wi…" at bounding box center [629, 212] width 826 height 266
click at [1017, 98] on icon at bounding box center [1018, 104] width 18 height 18
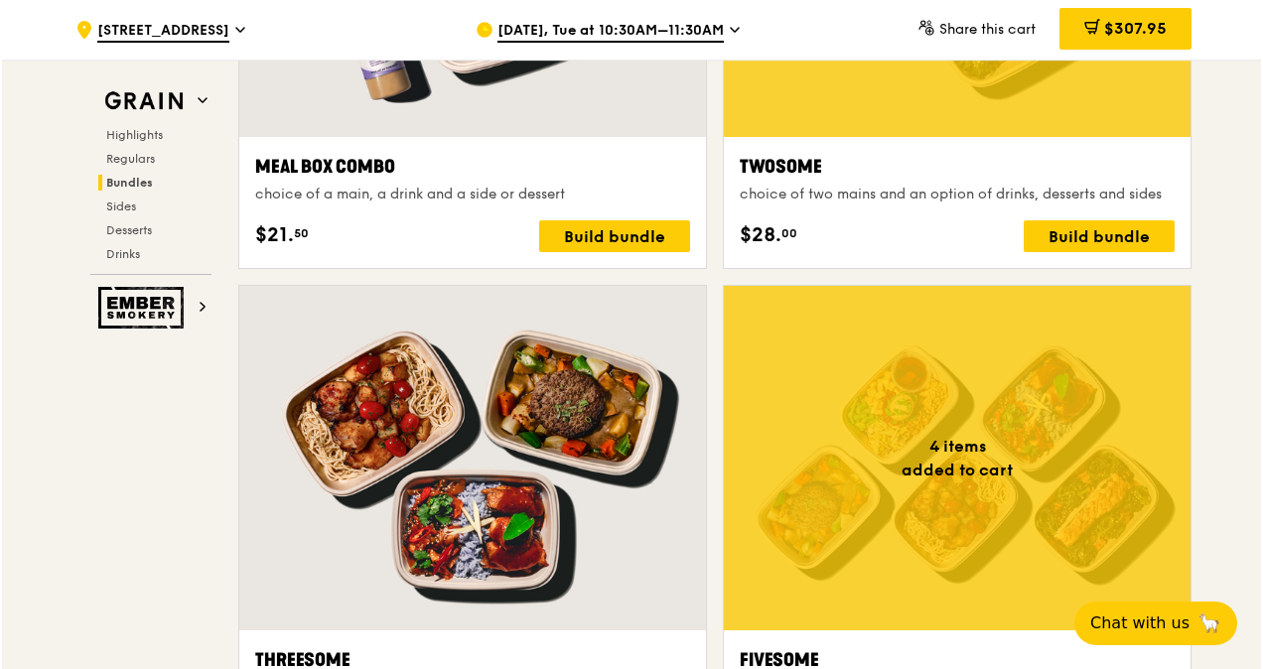
scroll to position [3138, 0]
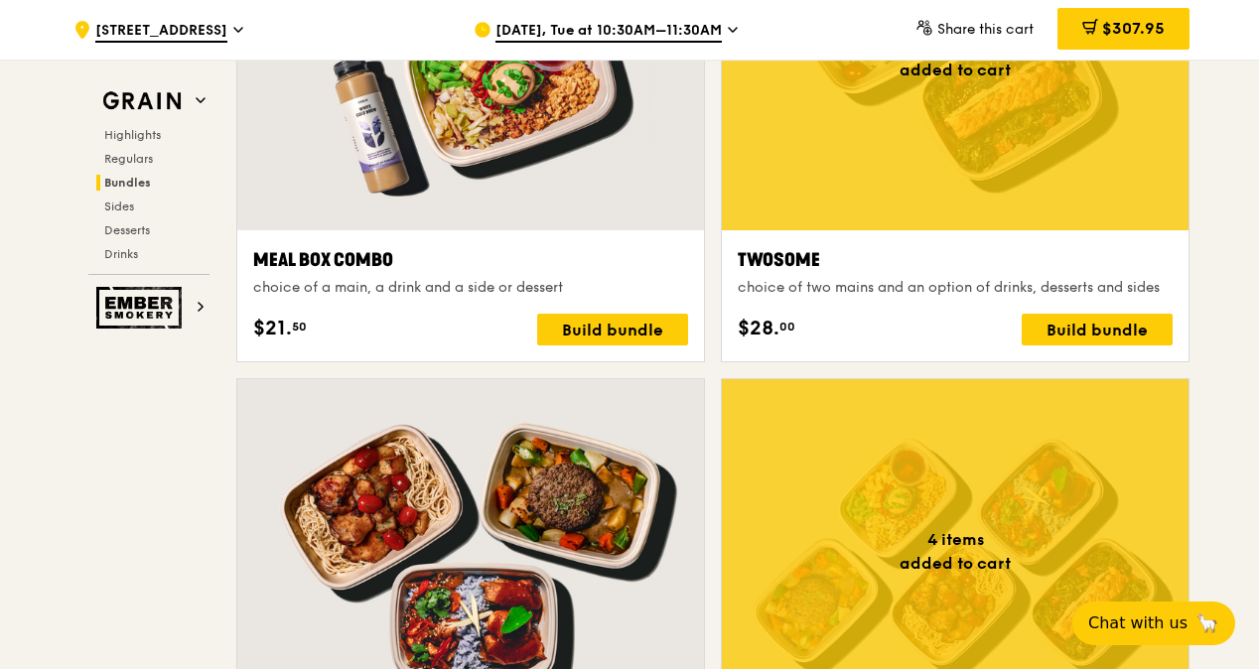
click at [860, 133] on div at bounding box center [955, 58] width 467 height 345
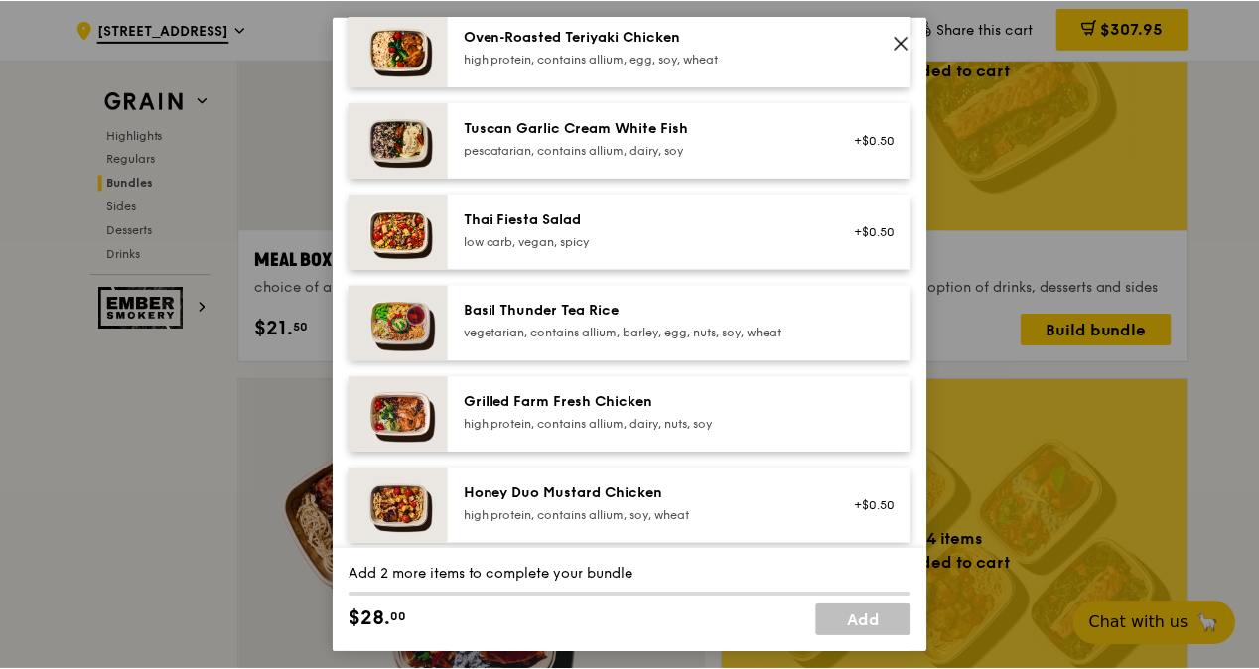
scroll to position [397, 0]
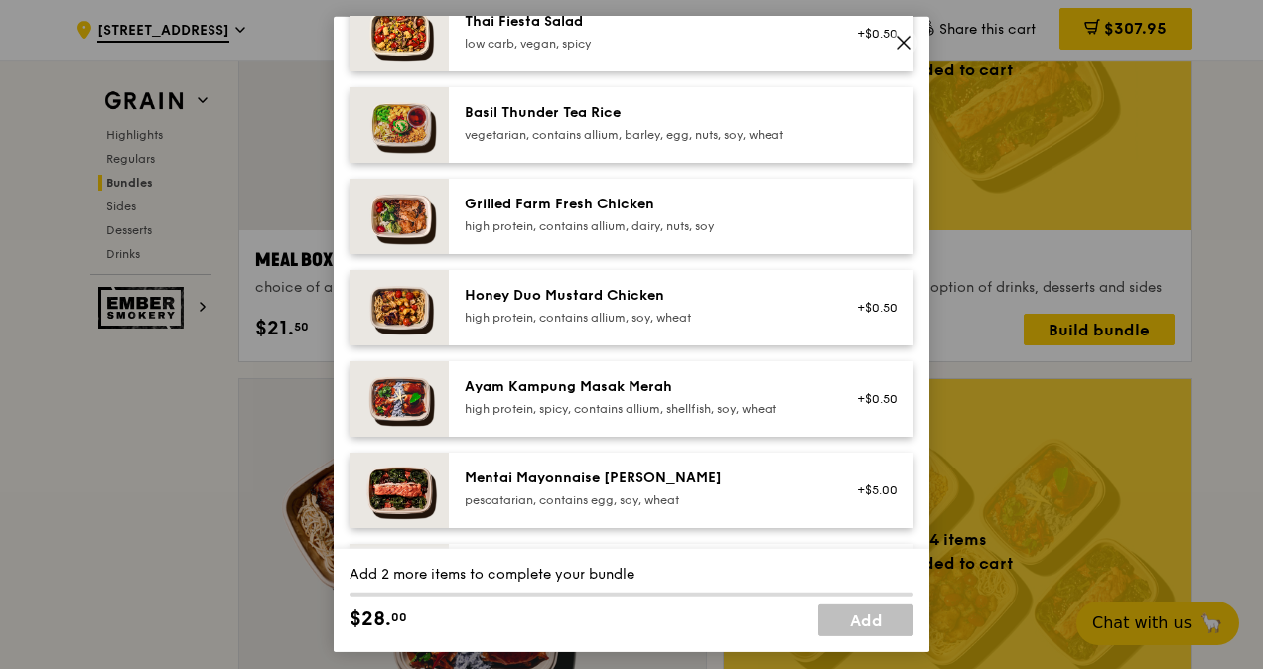
click at [687, 397] on div "Ayam Kampung Masak Merah high protein, spicy, contains allium, shellfish, soy, …" at bounding box center [643, 397] width 356 height 40
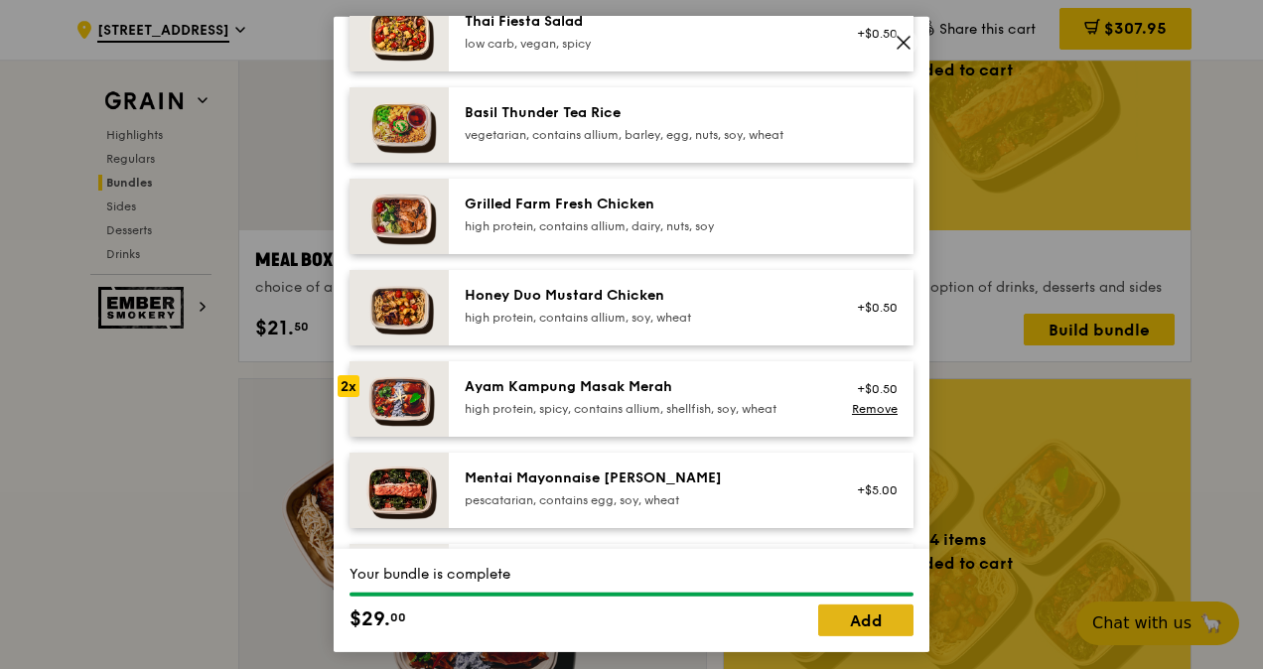
click at [876, 628] on link "Add" at bounding box center [865, 621] width 95 height 32
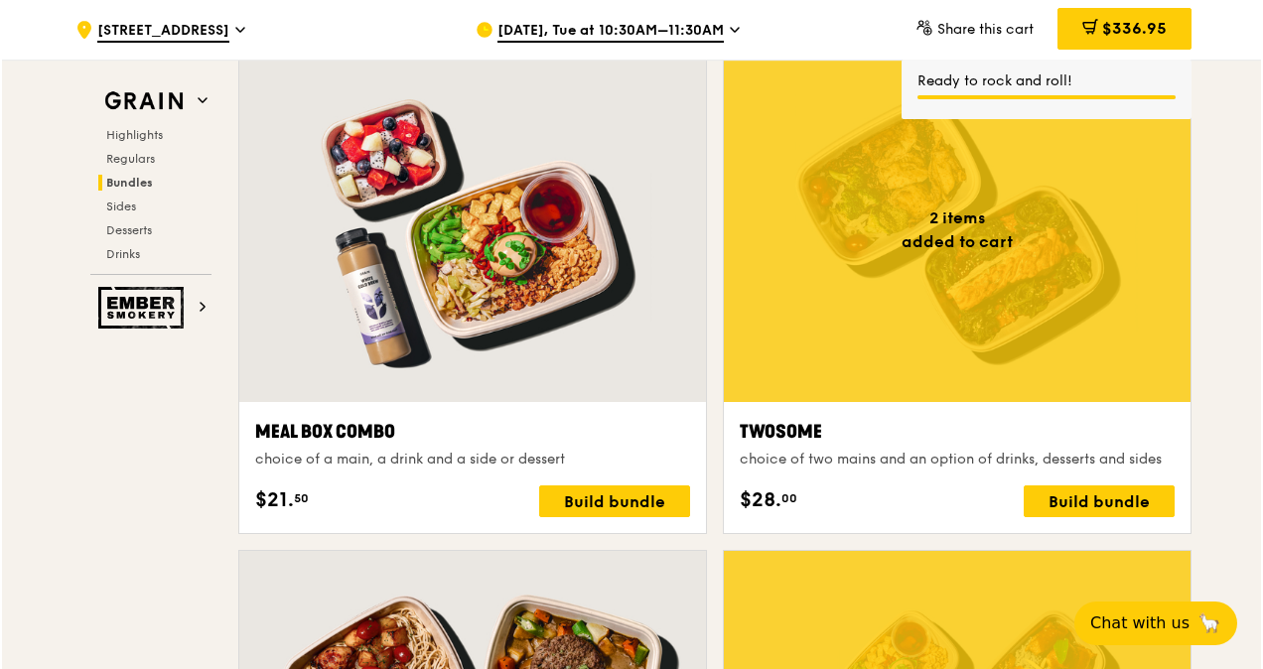
scroll to position [2939, 0]
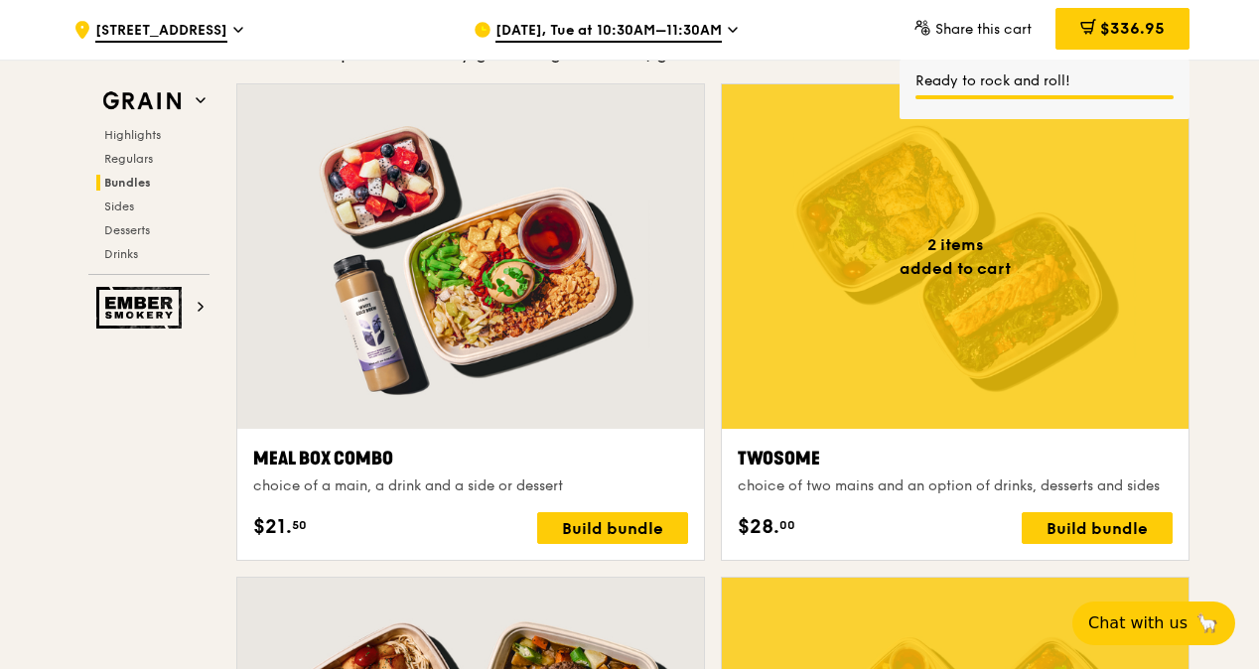
click at [839, 299] on div at bounding box center [955, 256] width 467 height 345
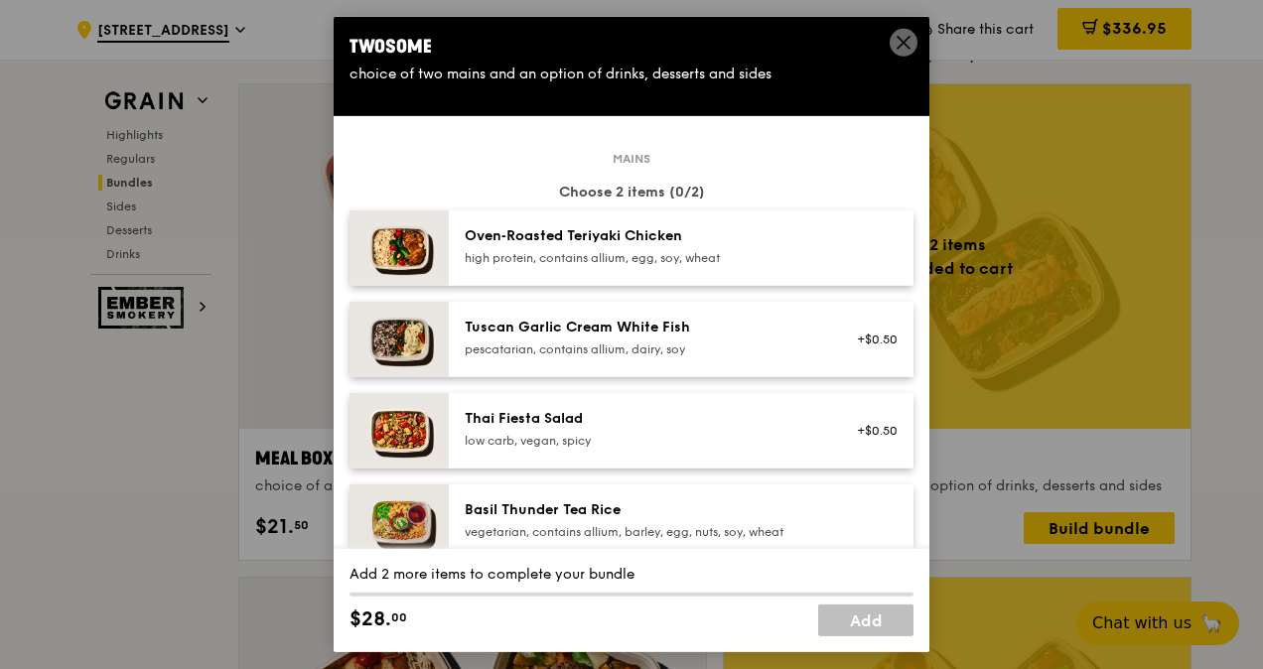
click at [671, 245] on div "Oven‑Roasted Teriyaki Chicken" at bounding box center [643, 236] width 356 height 20
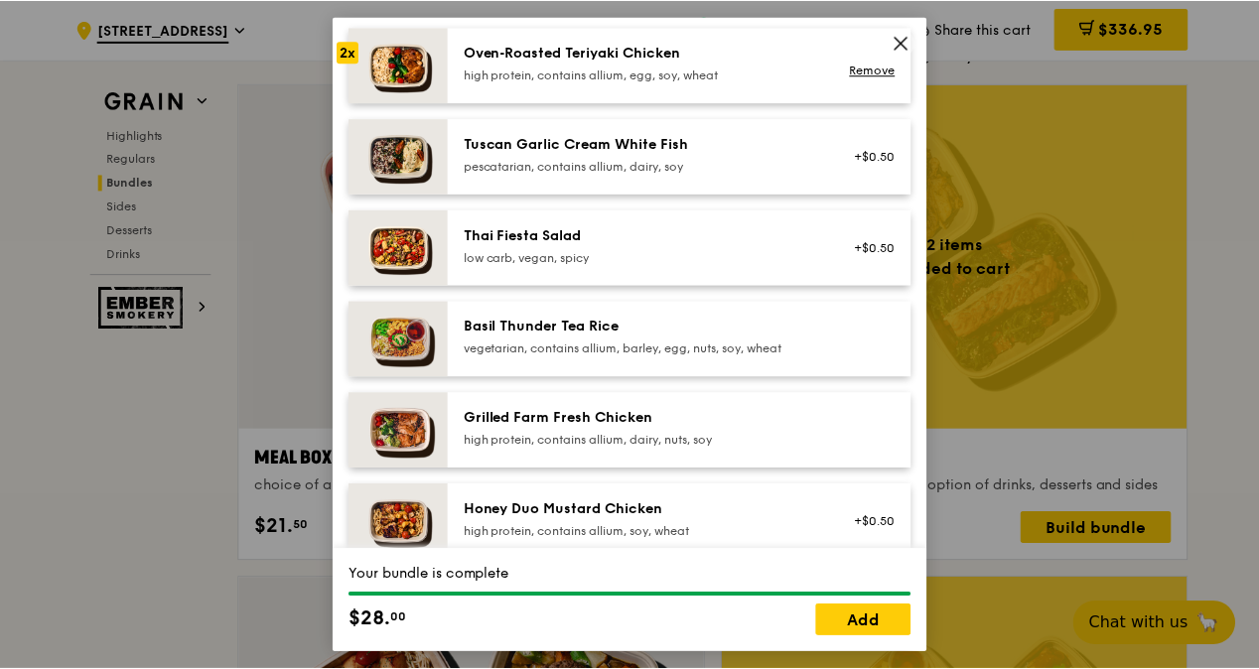
scroll to position [99, 0]
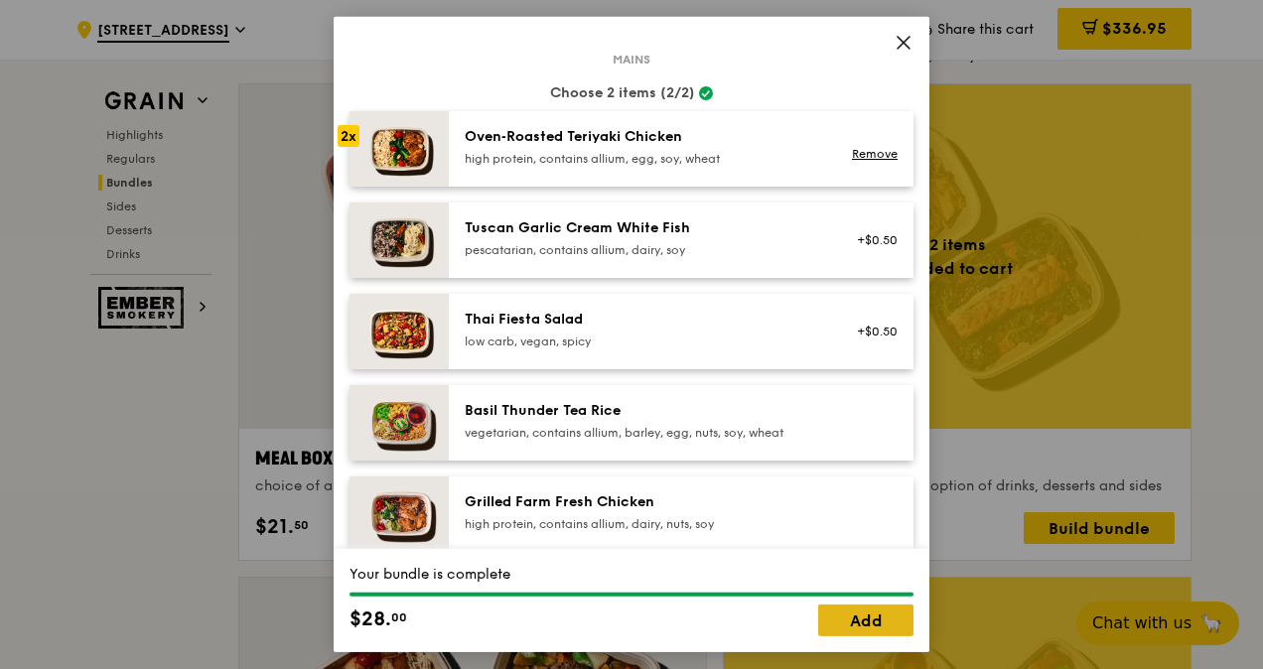
click at [864, 623] on link "Add" at bounding box center [865, 621] width 95 height 32
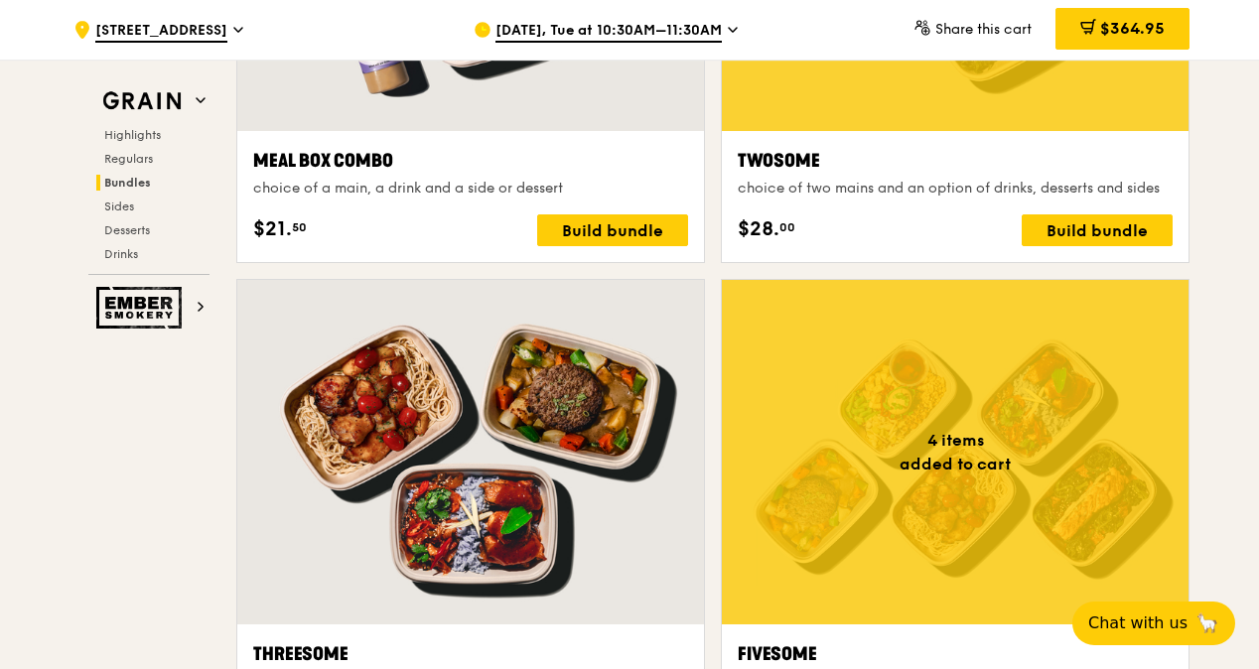
scroll to position [3038, 0]
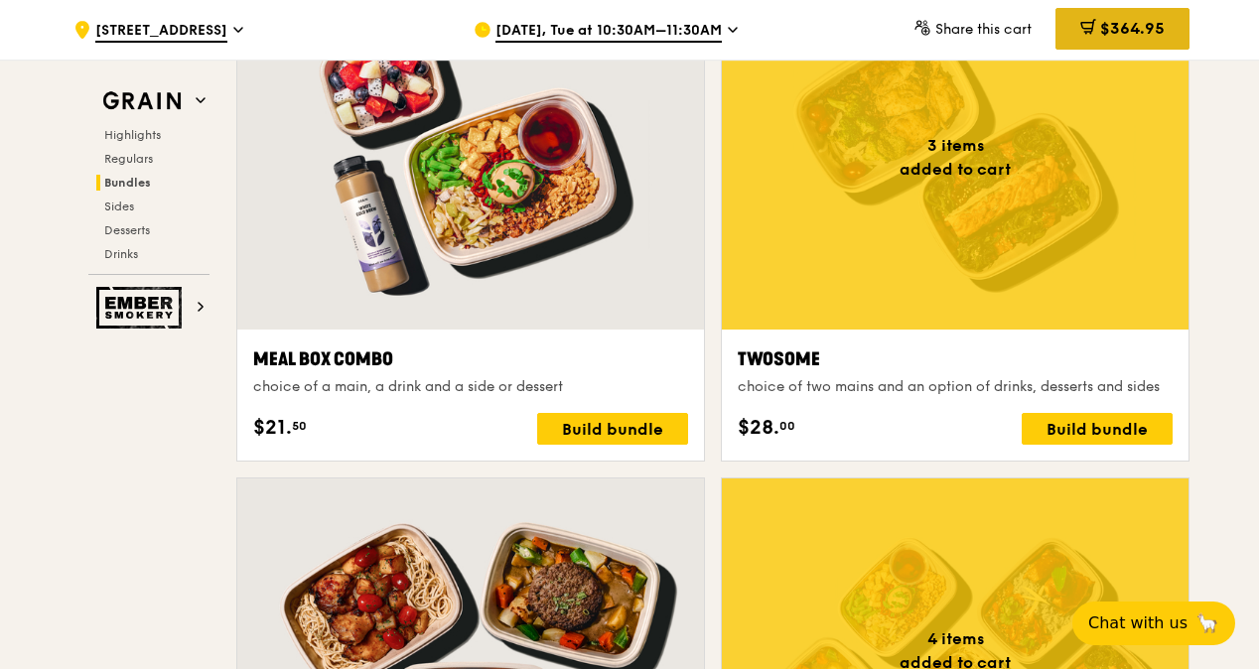
click at [1130, 29] on span "$364.95" at bounding box center [1132, 28] width 65 height 19
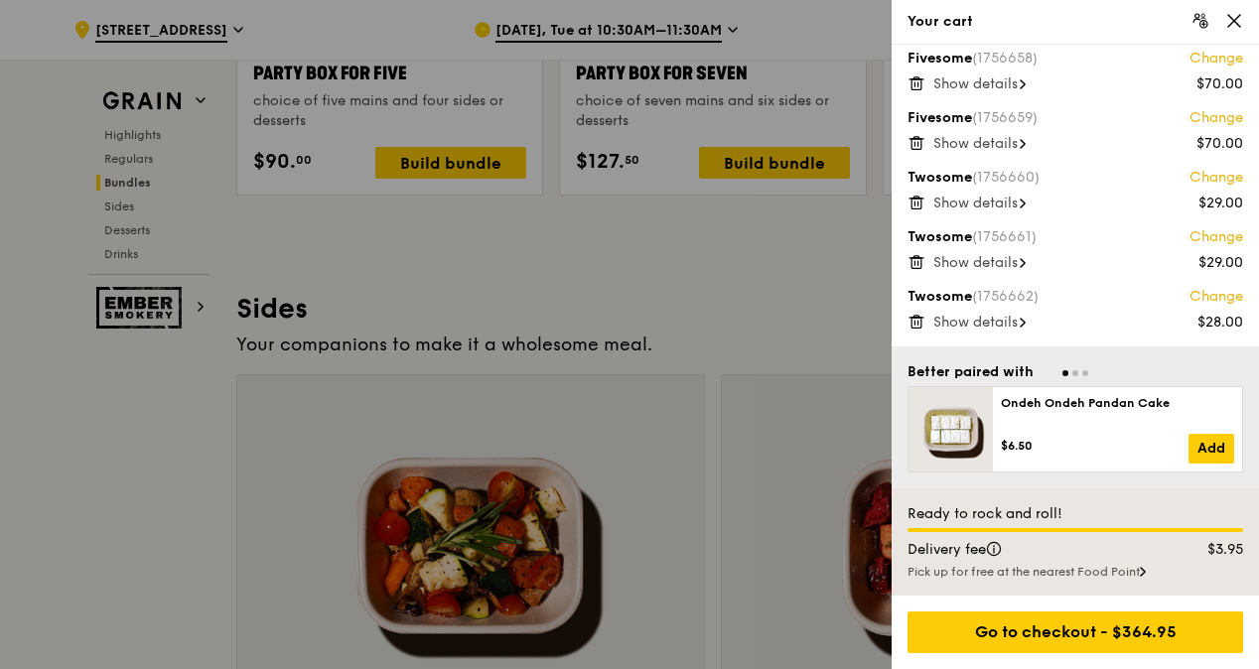
scroll to position [4393, 0]
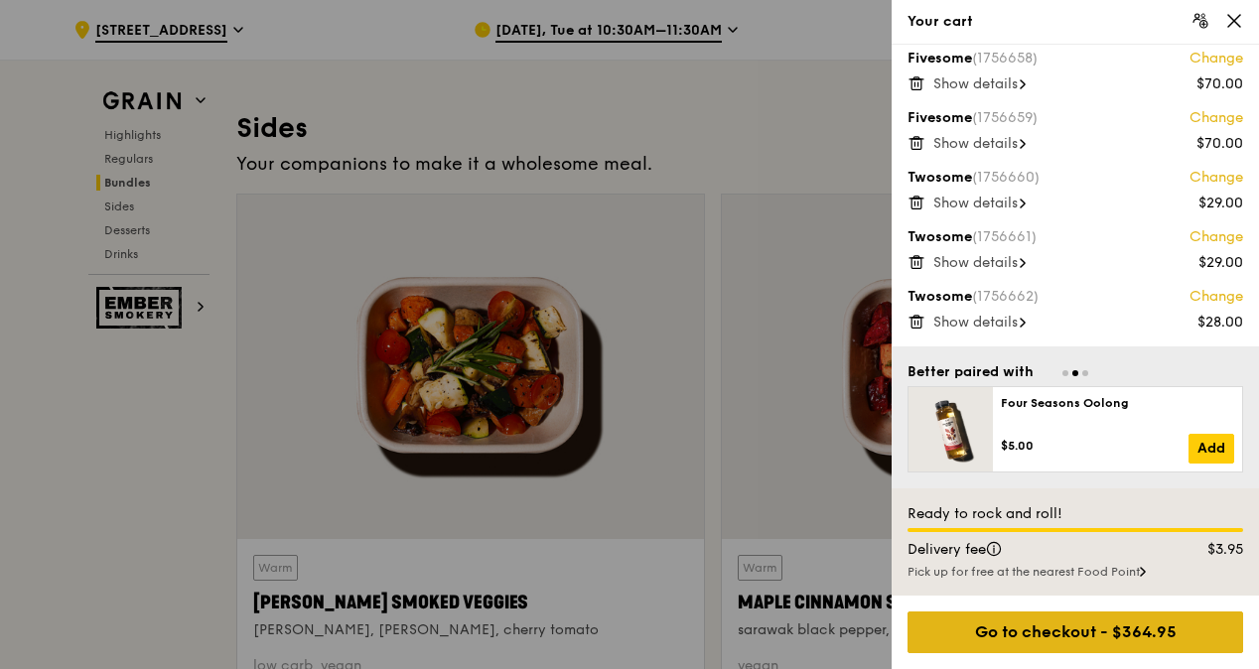
click at [1074, 636] on div "Go to checkout - $364.95" at bounding box center [1076, 633] width 336 height 42
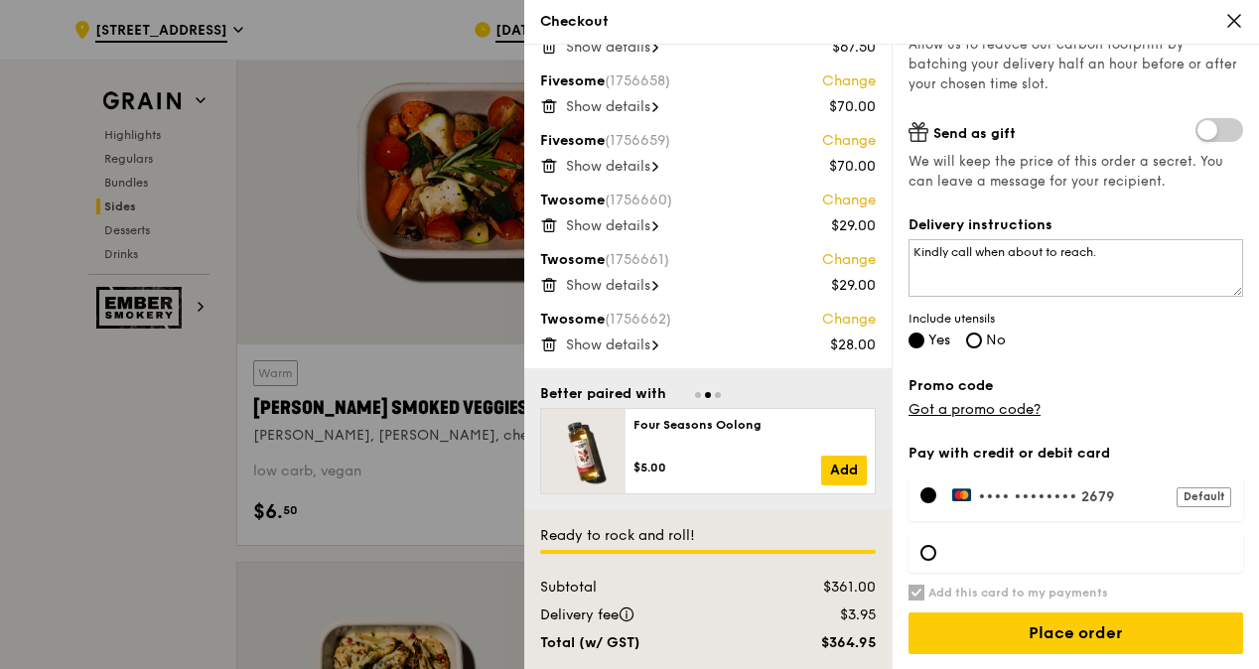
scroll to position [4591, 0]
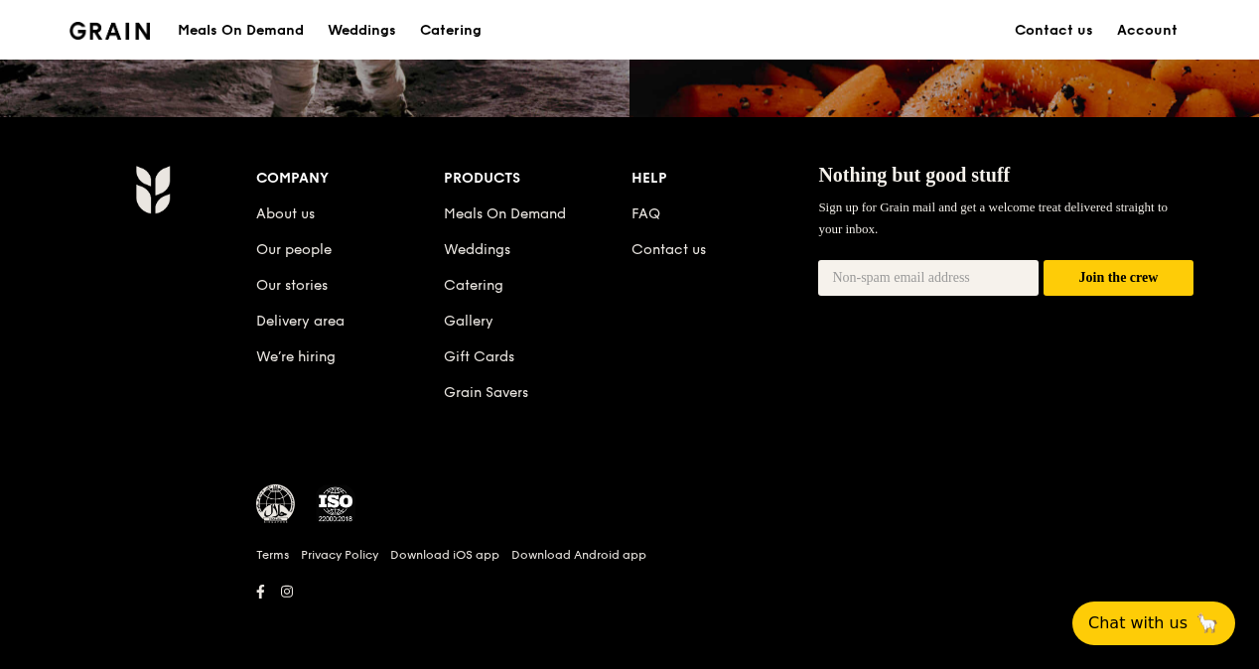
scroll to position [2000, 0]
click at [239, 30] on div "Meals On Demand" at bounding box center [241, 31] width 126 height 60
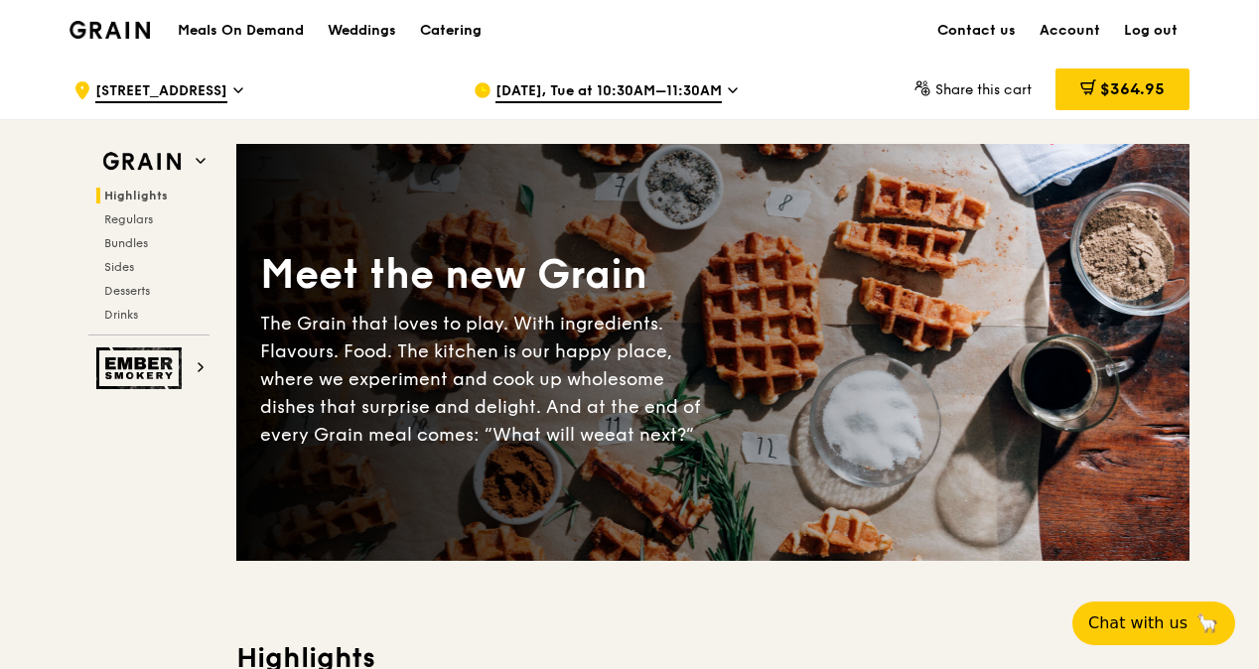
click at [459, 30] on div "Catering" at bounding box center [451, 31] width 62 height 60
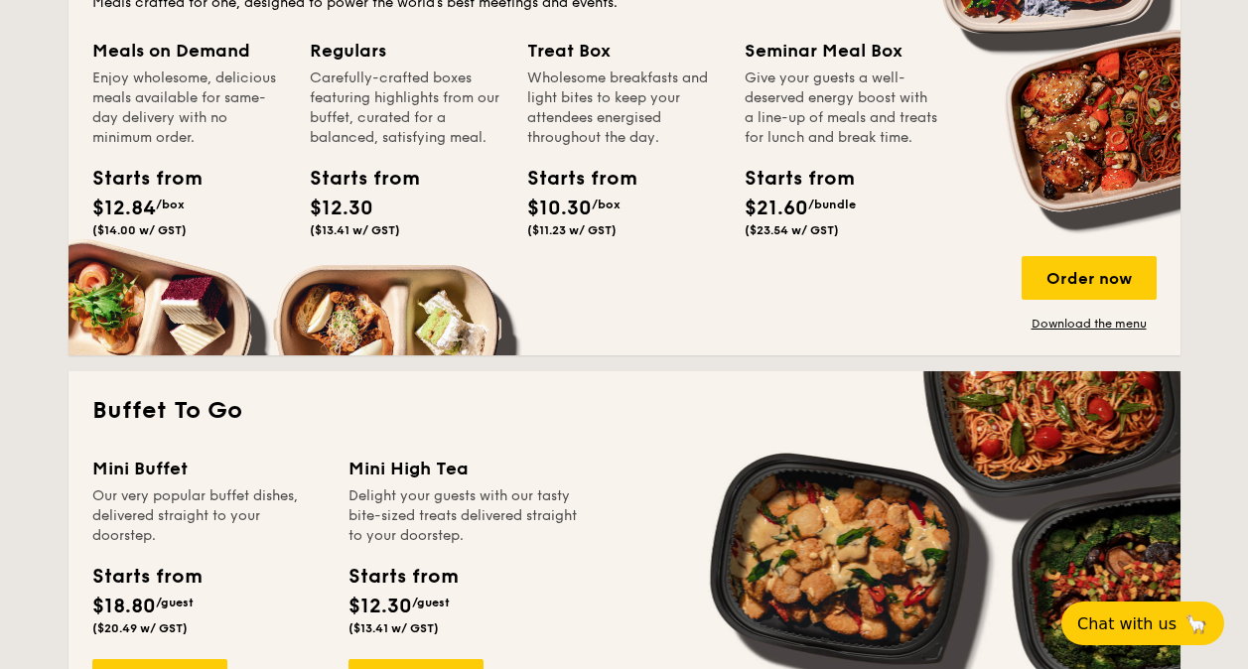
scroll to position [1092, 0]
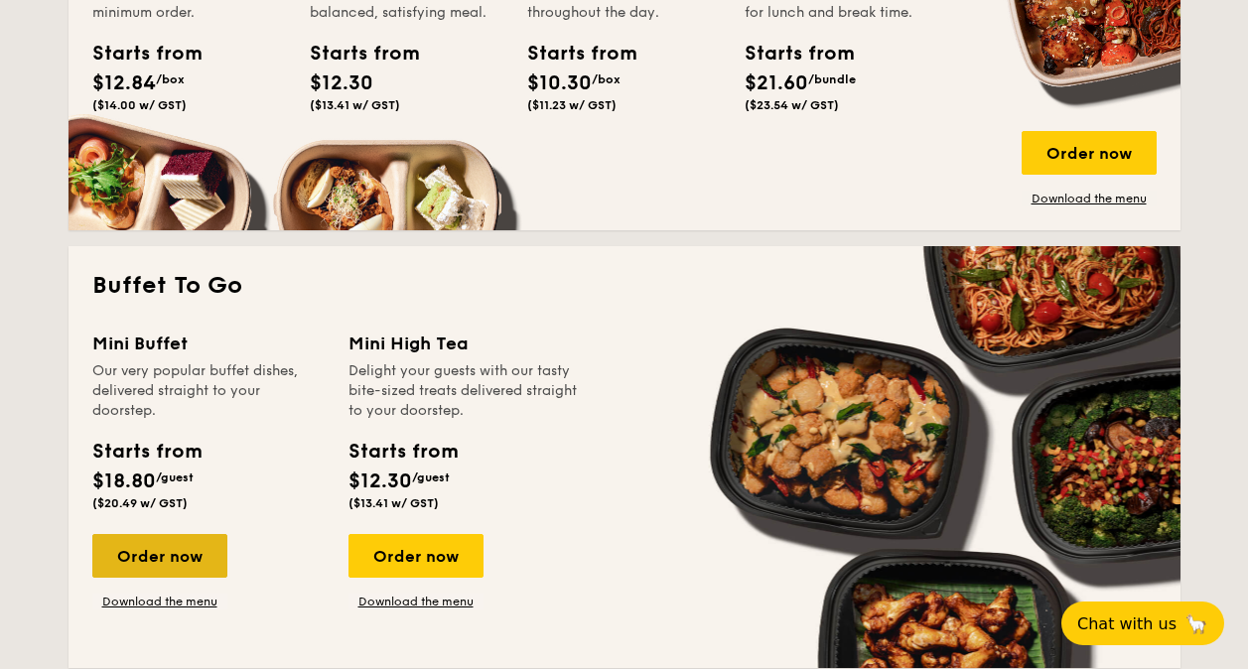
click at [175, 550] on div "Order now" at bounding box center [159, 556] width 135 height 44
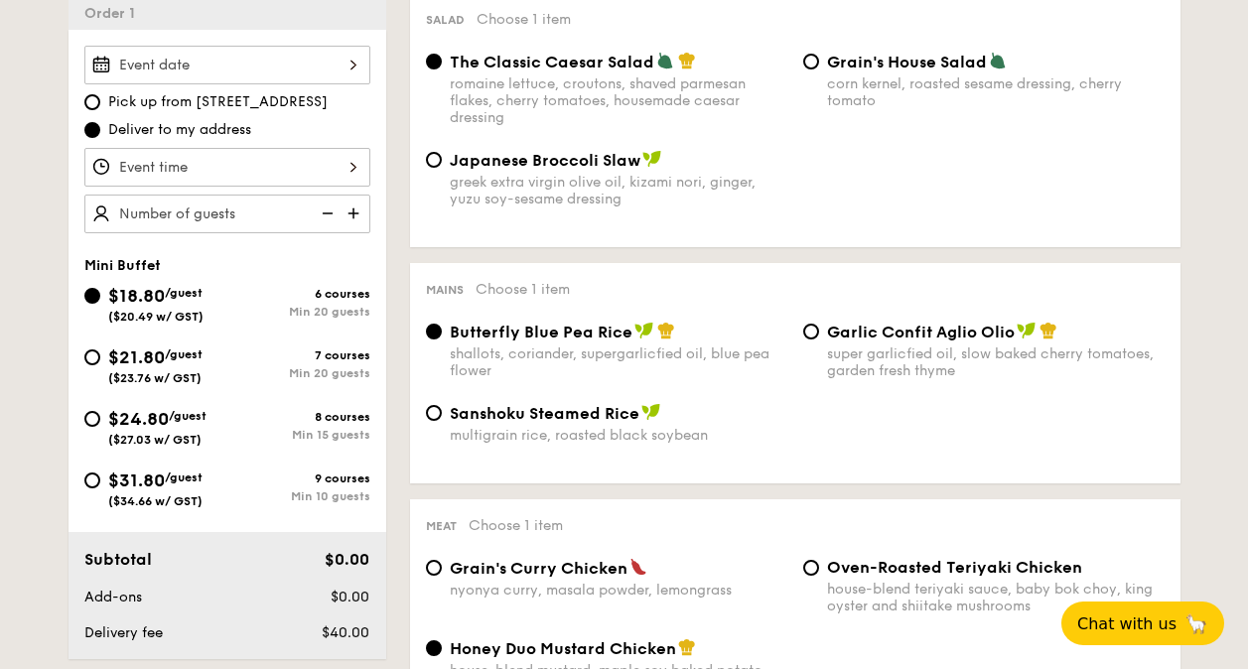
scroll to position [596, 0]
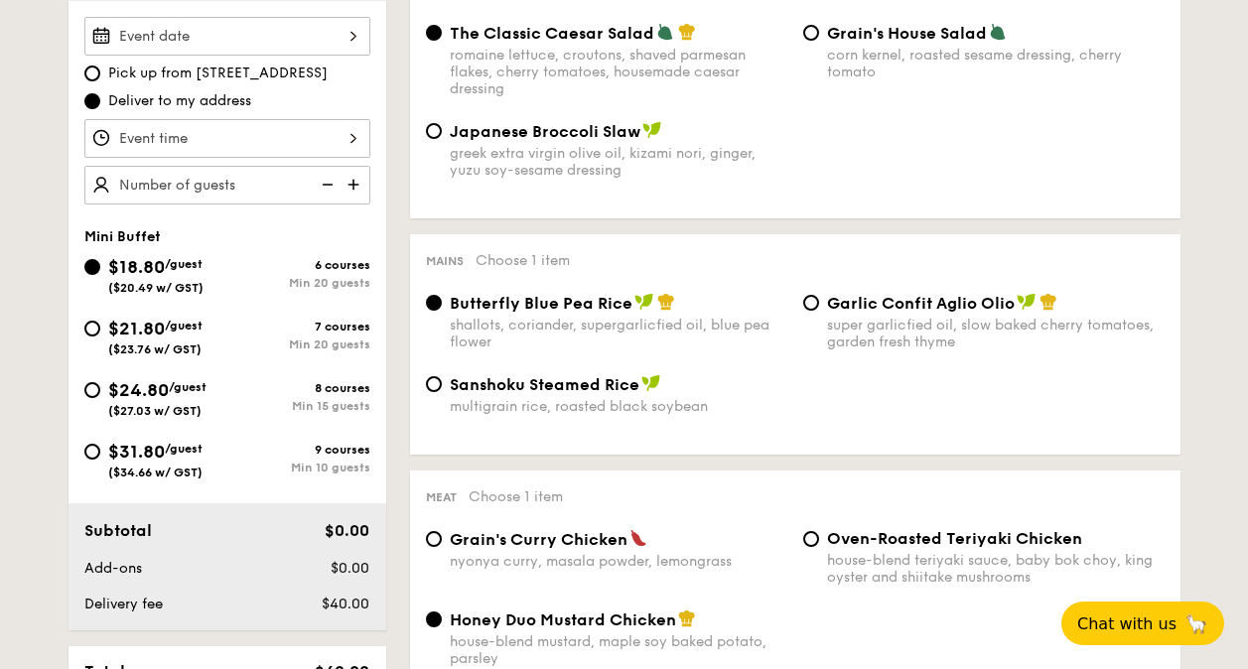
click at [332, 26] on input "Smoked Mesquite Whole Chicken brined in our in-house blend of herbs and spices,…" at bounding box center [227, 36] width 286 height 39
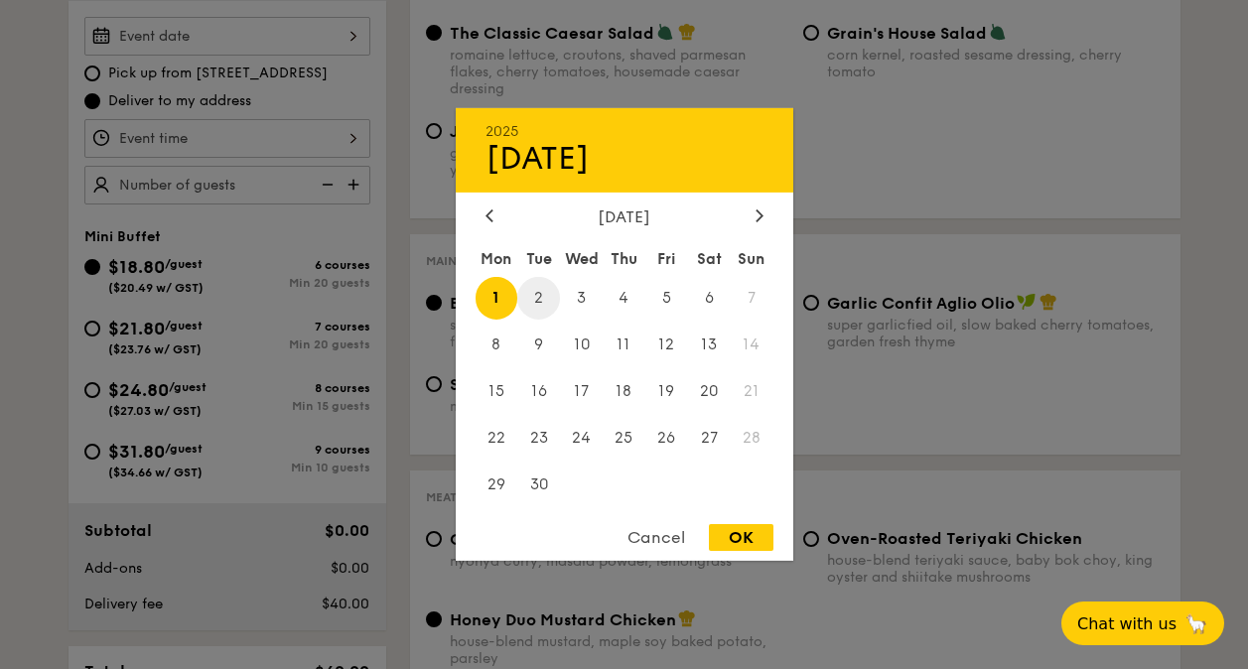
click at [536, 308] on span "2" at bounding box center [538, 298] width 43 height 43
click at [713, 536] on div "OK" at bounding box center [741, 537] width 65 height 27
type input "Sep 02, 2025"
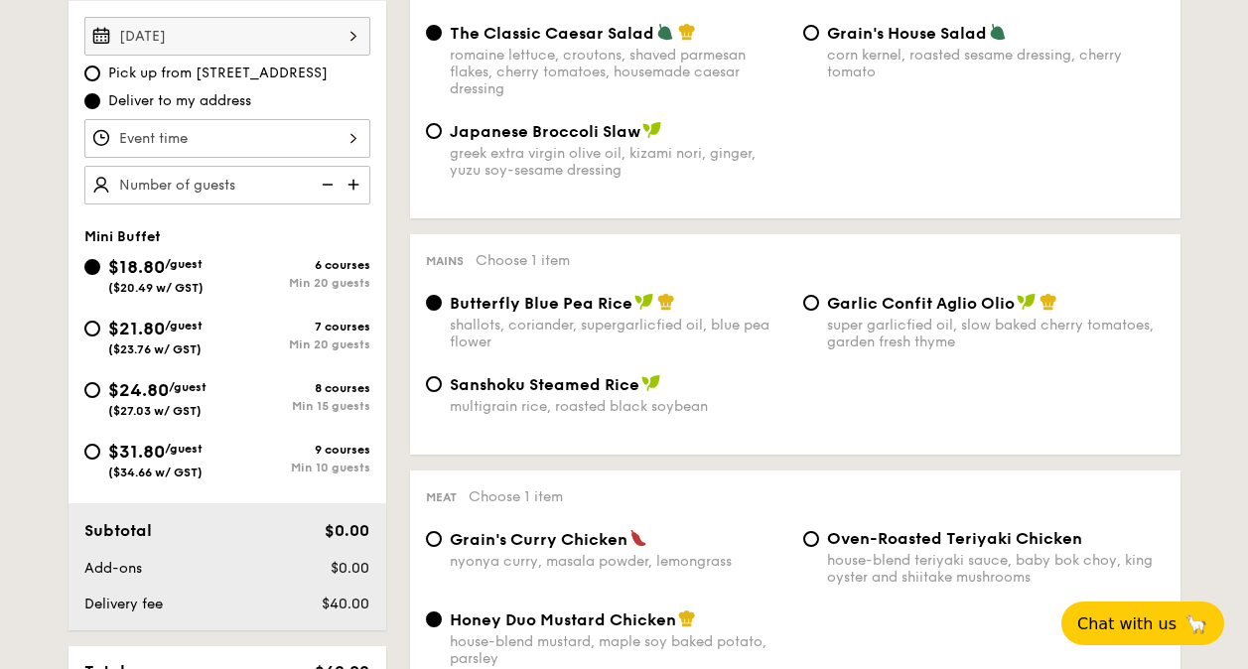
click at [263, 139] on input "Smoked Mesquite Whole Chicken brined in our in-house blend of herbs and spices,…" at bounding box center [227, 138] width 286 height 39
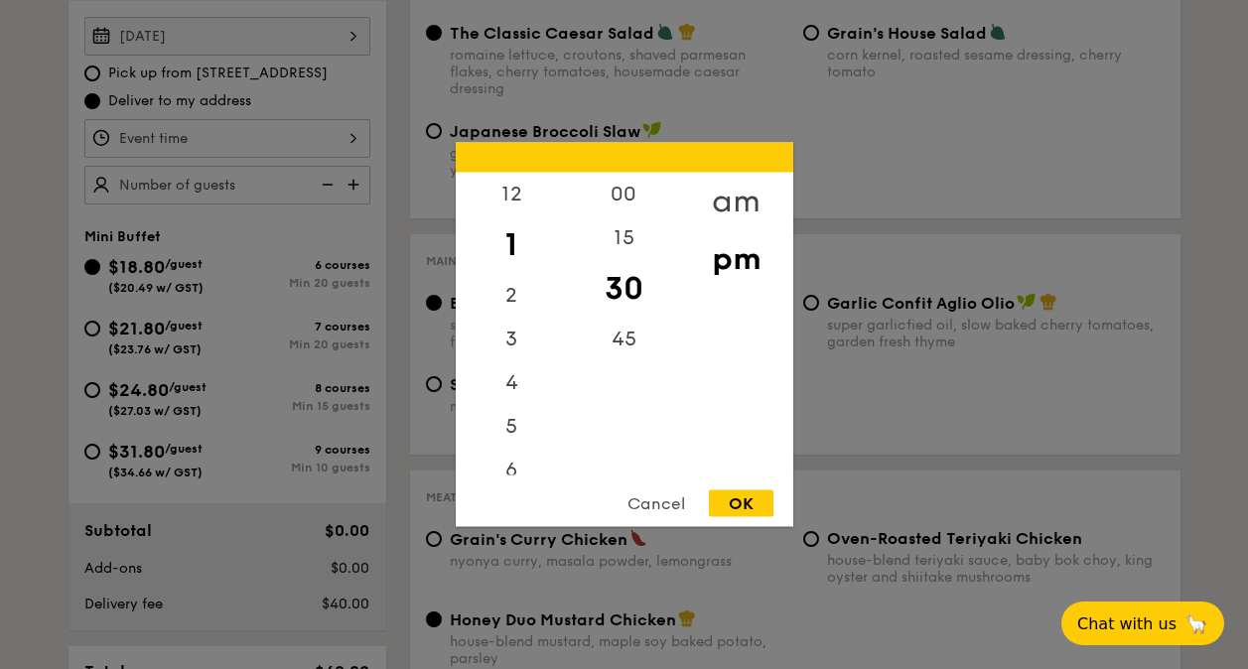
click at [736, 198] on div "am" at bounding box center [736, 202] width 112 height 58
click at [509, 470] on div "11" at bounding box center [512, 462] width 112 height 58
click at [745, 496] on div "OK" at bounding box center [741, 503] width 65 height 27
type input "11:30AM"
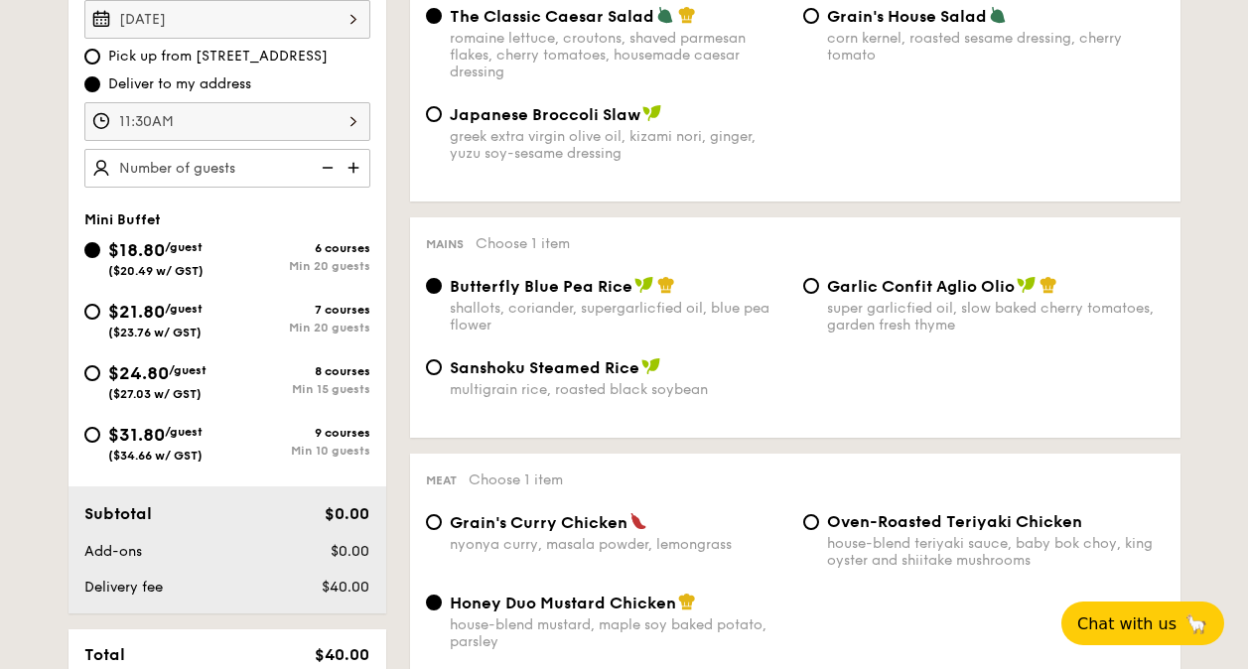
scroll to position [496, 0]
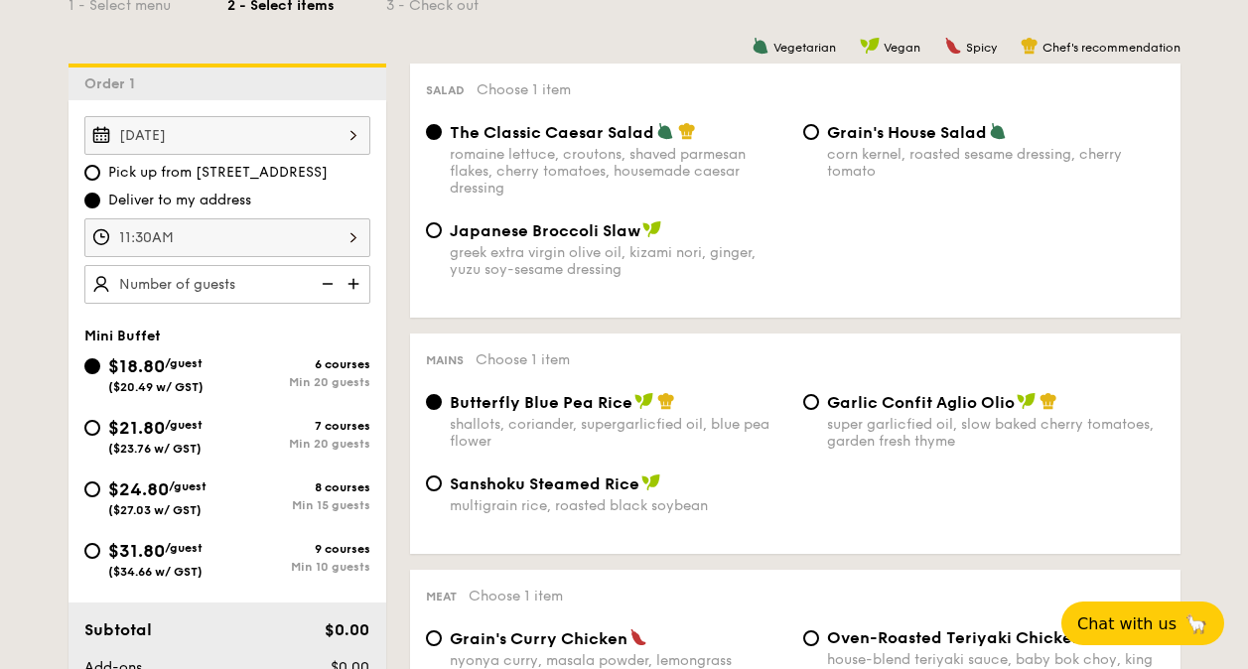
click at [355, 286] on img at bounding box center [356, 284] width 30 height 38
click at [330, 287] on img at bounding box center [326, 284] width 30 height 38
type input "20 guests"
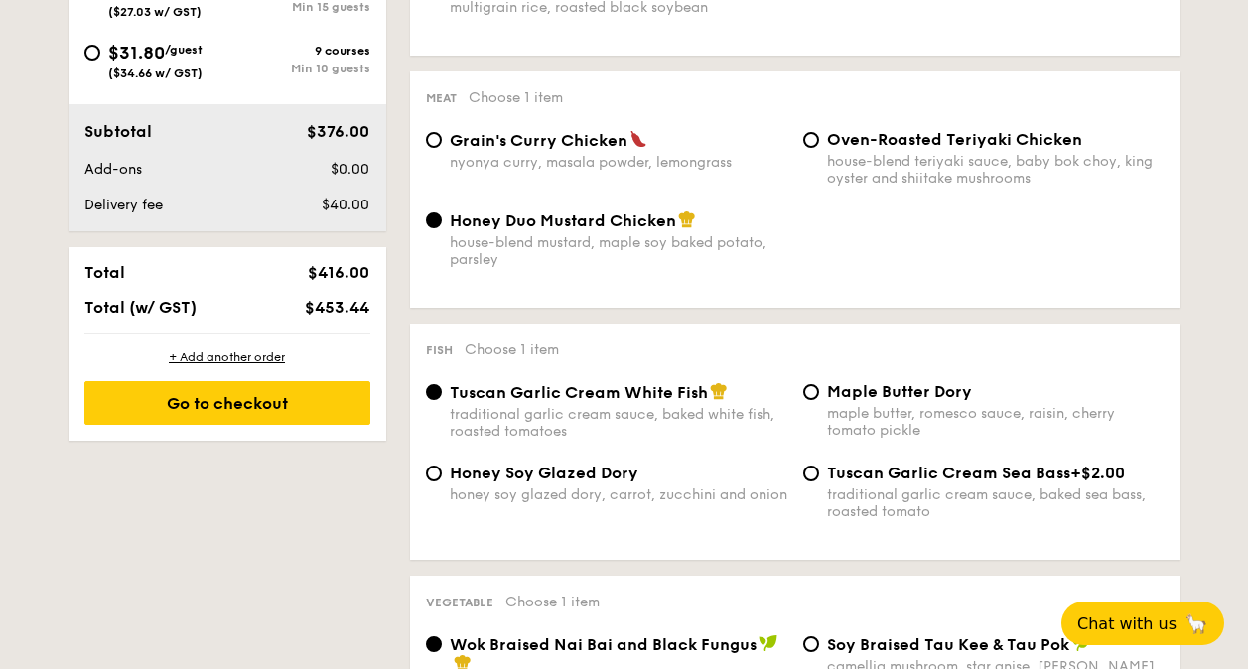
scroll to position [993, 0]
